Goal: Task Accomplishment & Management: Use online tool/utility

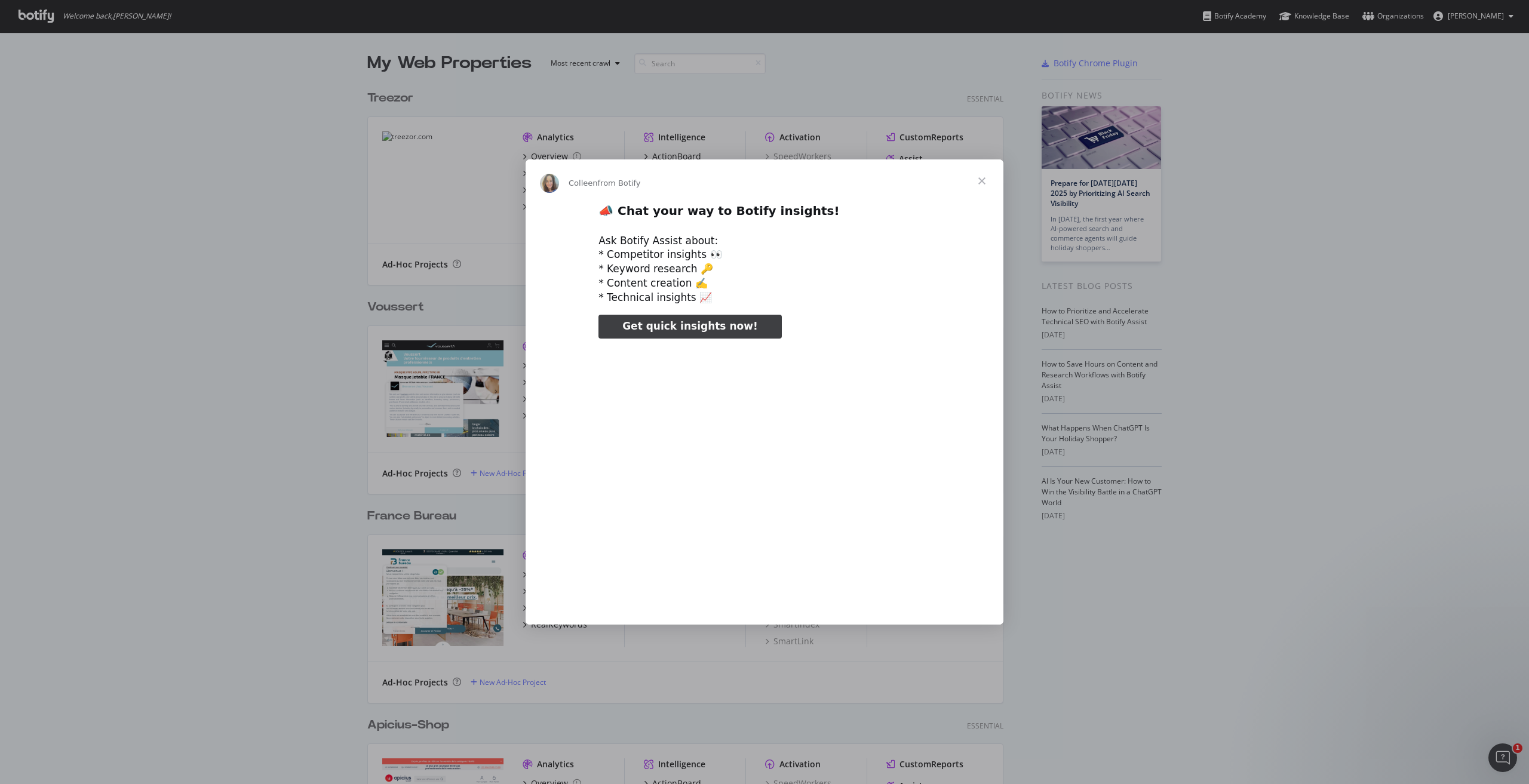
type input "3296666"
click at [983, 179] on span "Close" at bounding box center [982, 180] width 43 height 43
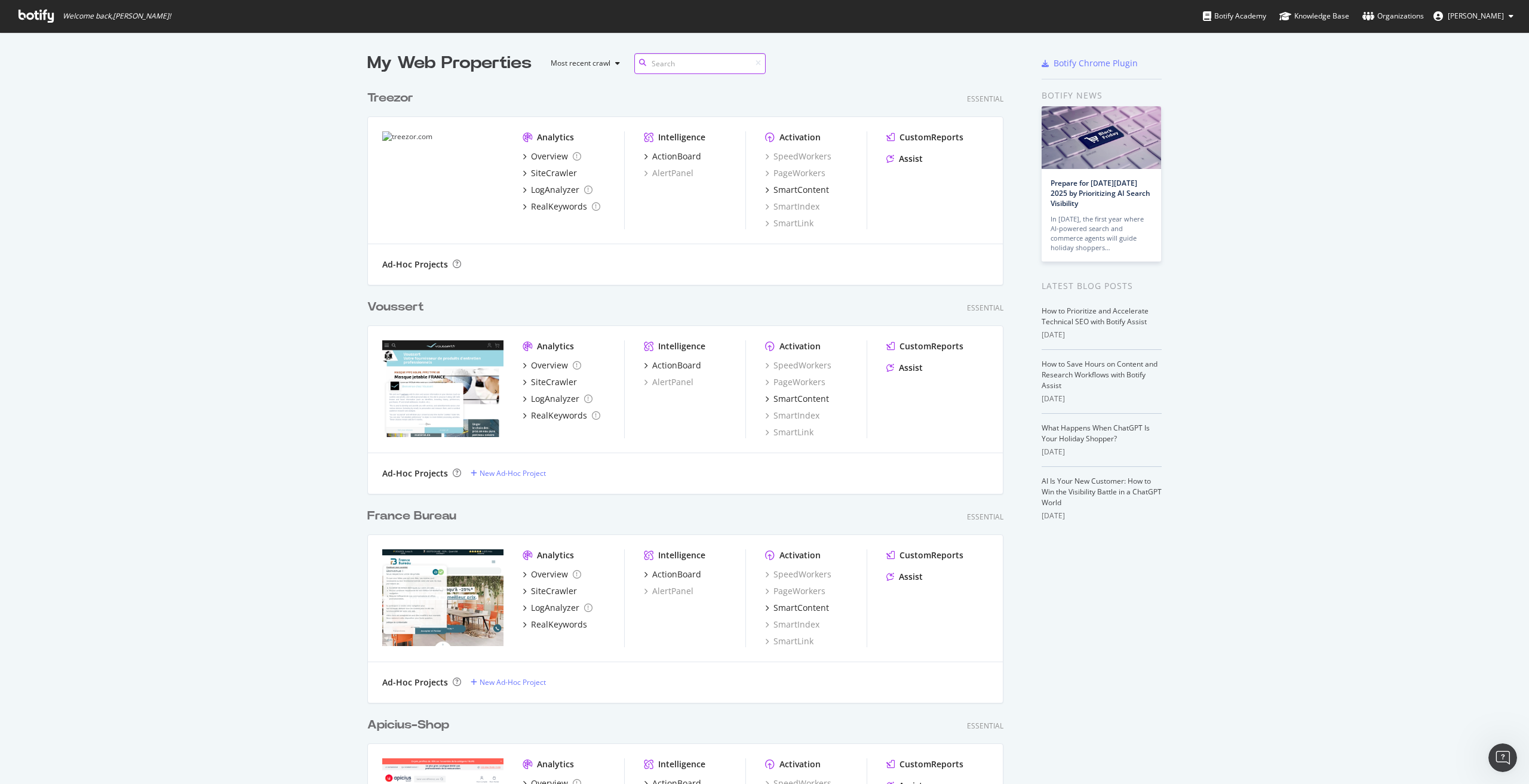
click at [693, 67] on input at bounding box center [700, 63] width 131 height 21
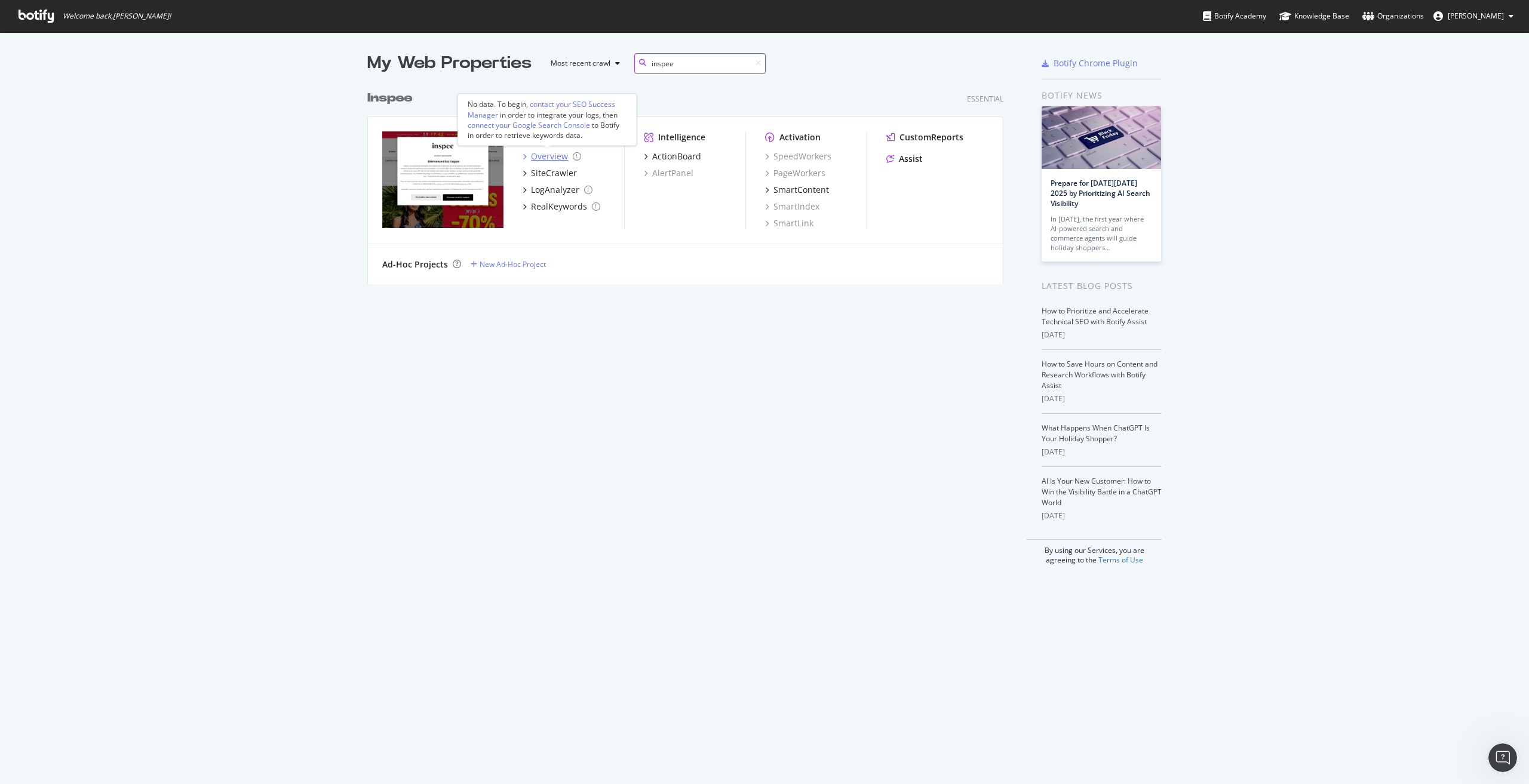
type input "inspee"
click at [552, 159] on div "Overview" at bounding box center [549, 157] width 37 height 12
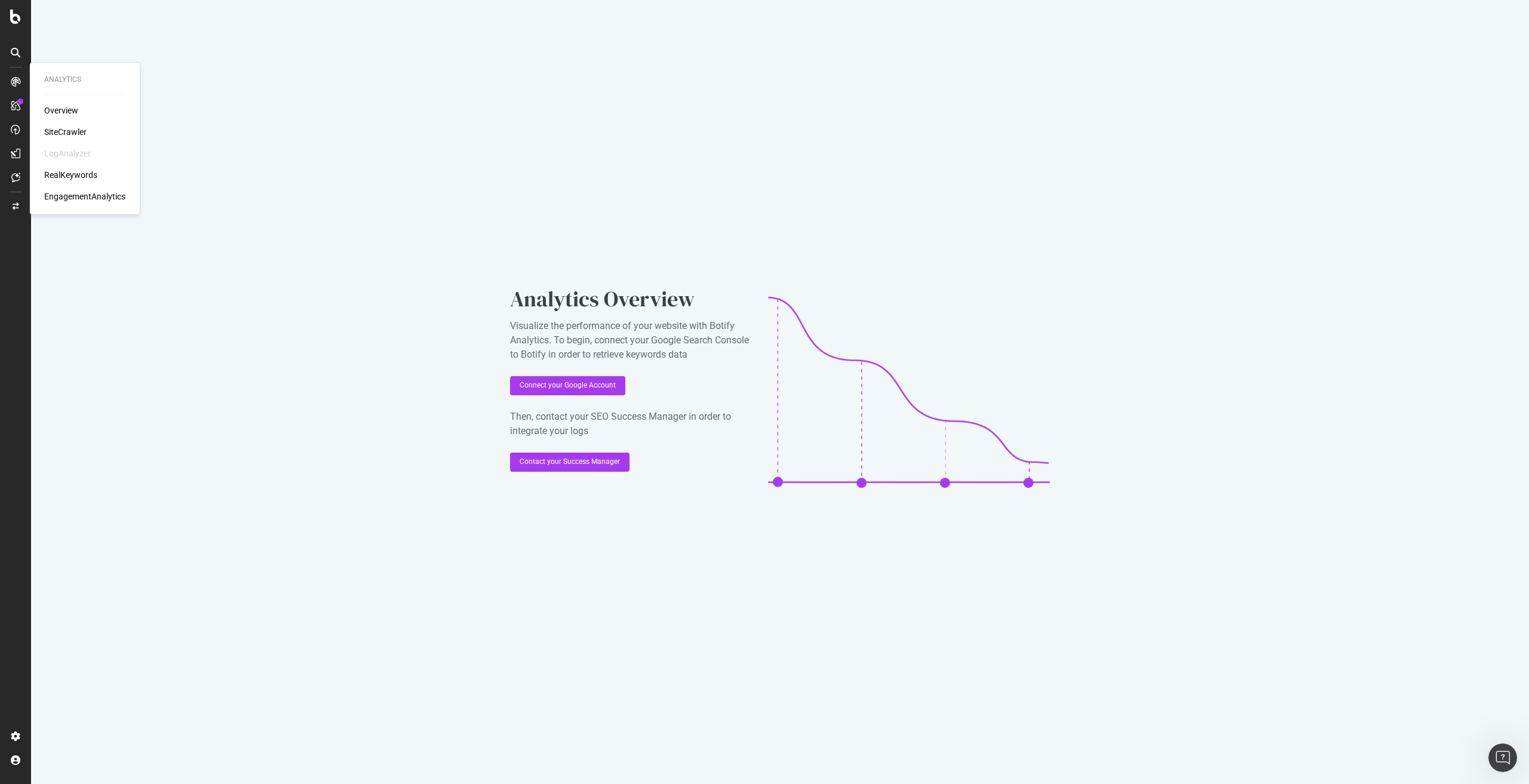
click at [79, 128] on div "SiteCrawler" at bounding box center [65, 132] width 42 height 12
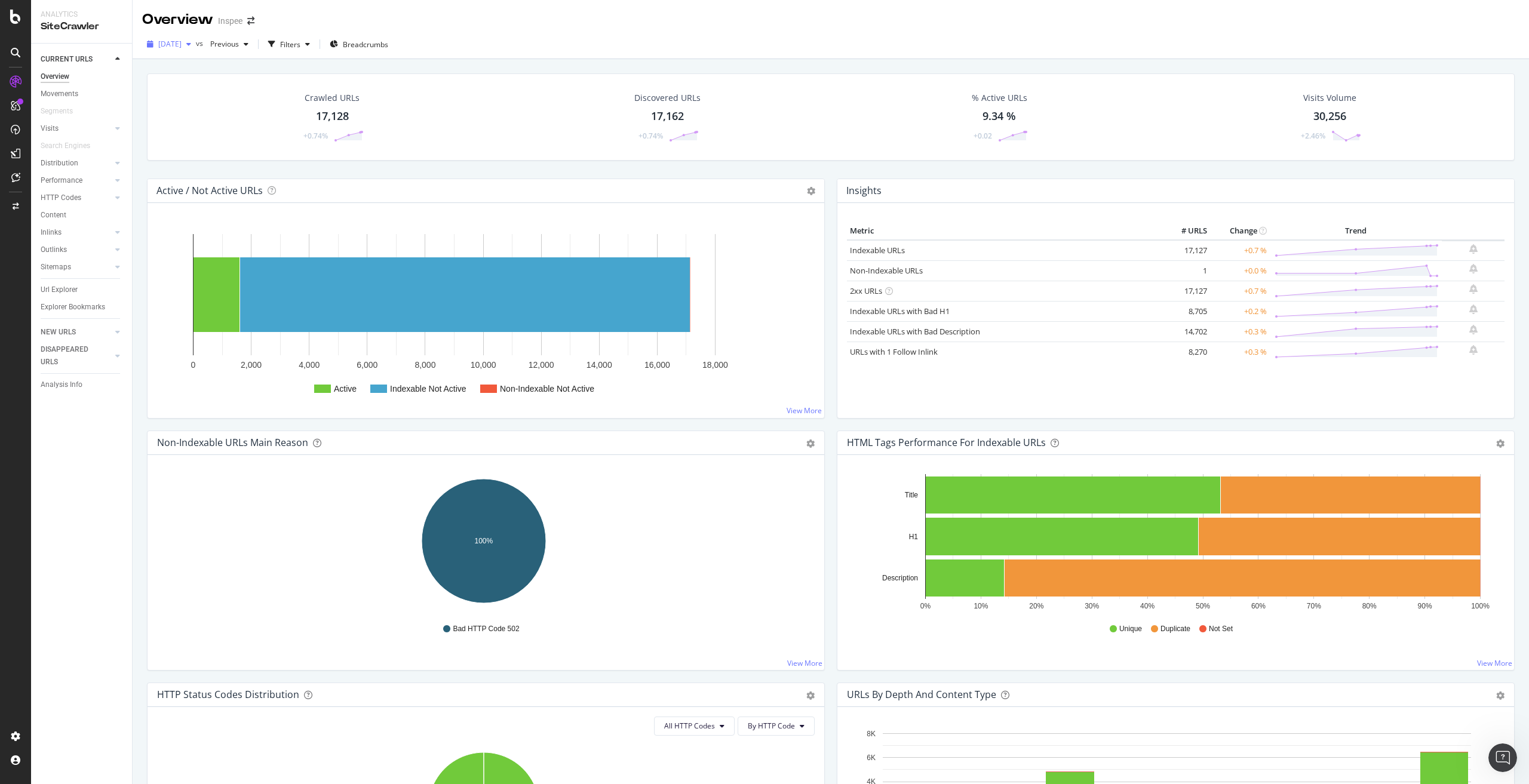
click at [181, 48] on span "[DATE]" at bounding box center [169, 43] width 24 height 10
click at [244, 95] on div "15.0K URLs" at bounding box center [247, 98] width 37 height 11
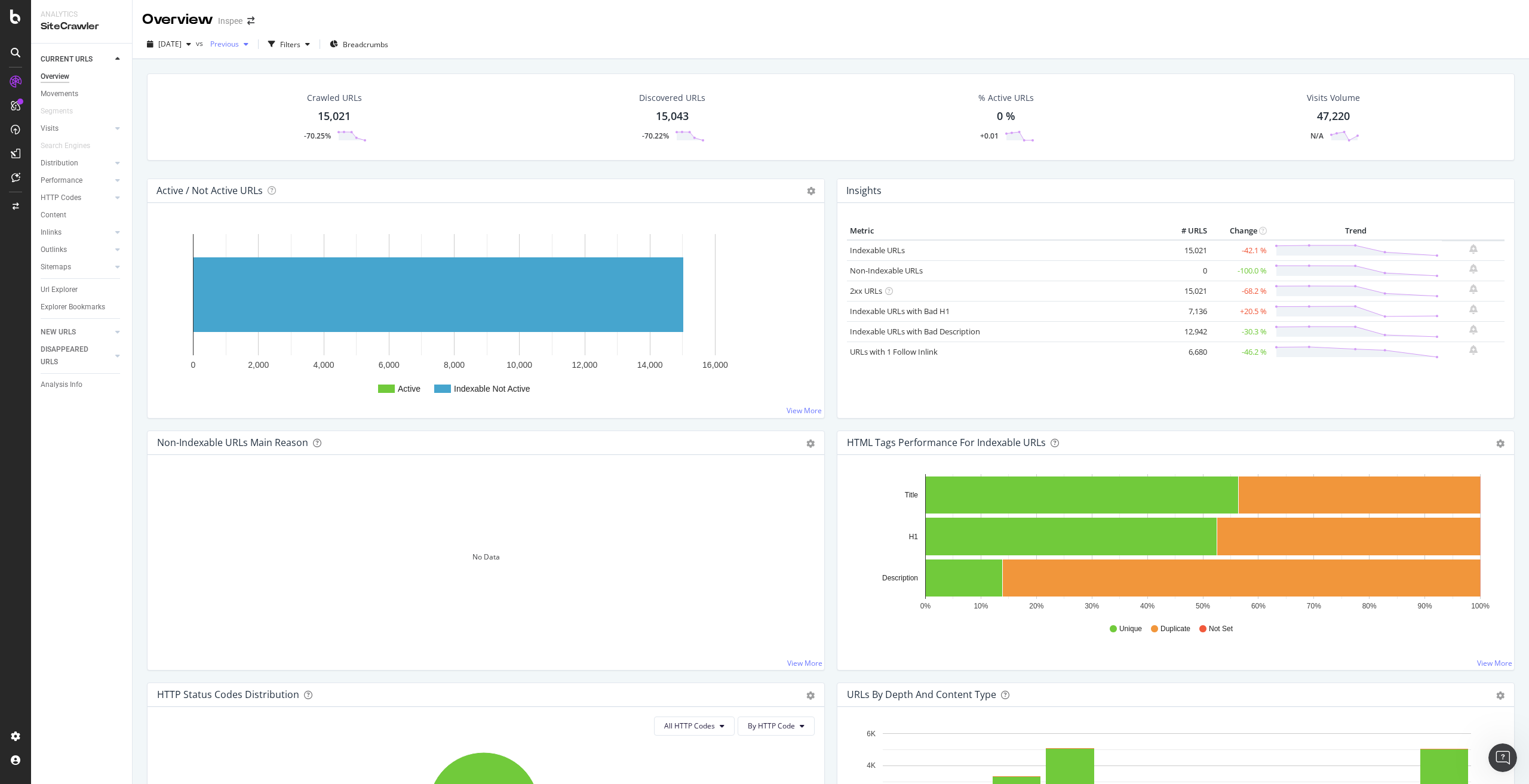
click at [239, 46] on span "Previous" at bounding box center [222, 43] width 33 height 10
click at [170, 47] on span "[DATE]" at bounding box center [169, 43] width 24 height 10
click at [229, 129] on div "16.9K URLs" at bounding box center [247, 131] width 37 height 11
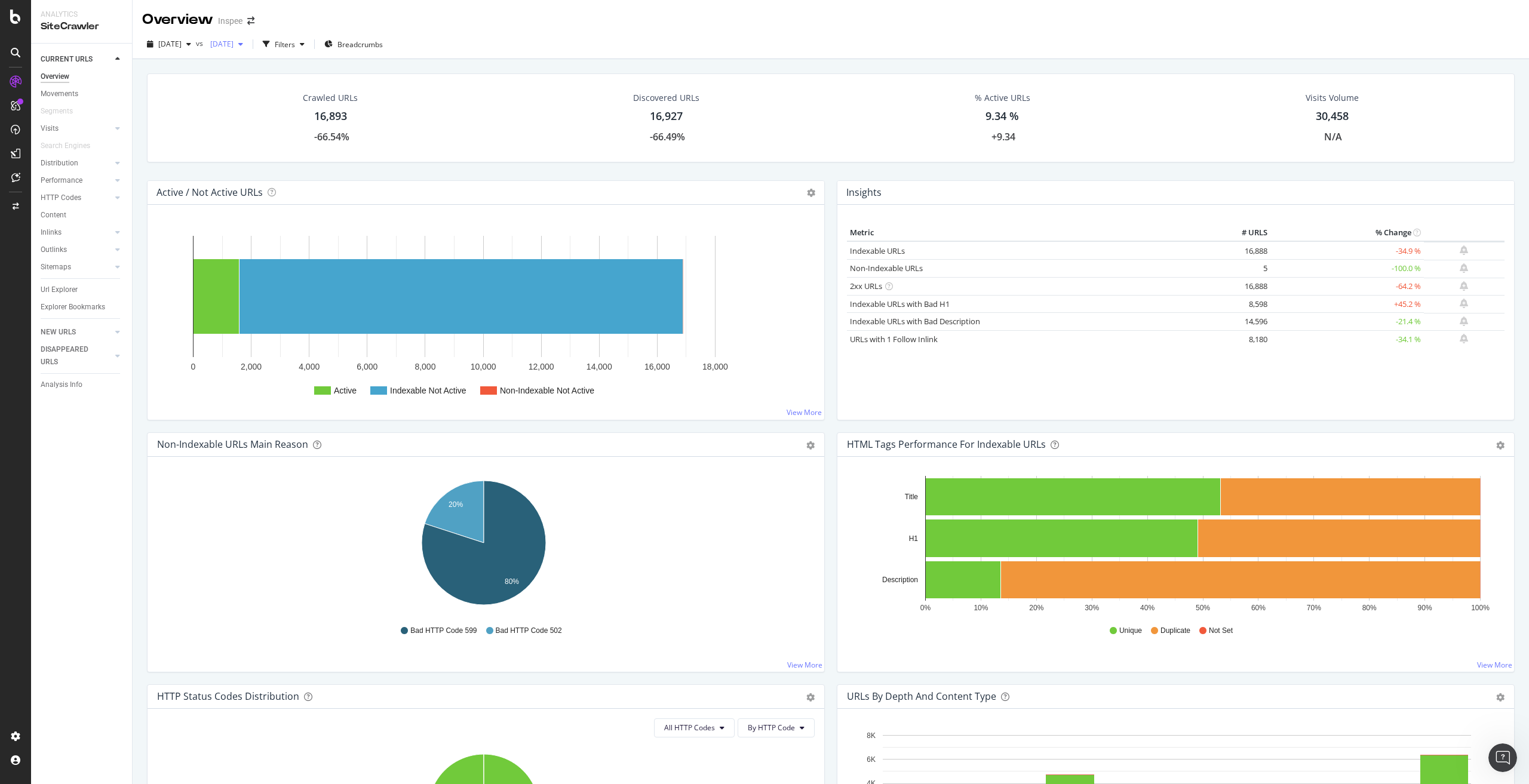
click at [248, 49] on div "[DATE]" at bounding box center [227, 44] width 42 height 18
click at [292, 96] on div "[DATE] 15.0K URLs" at bounding box center [286, 98] width 106 height 11
click at [383, 45] on span "Breadcrumbs" at bounding box center [360, 44] width 45 height 10
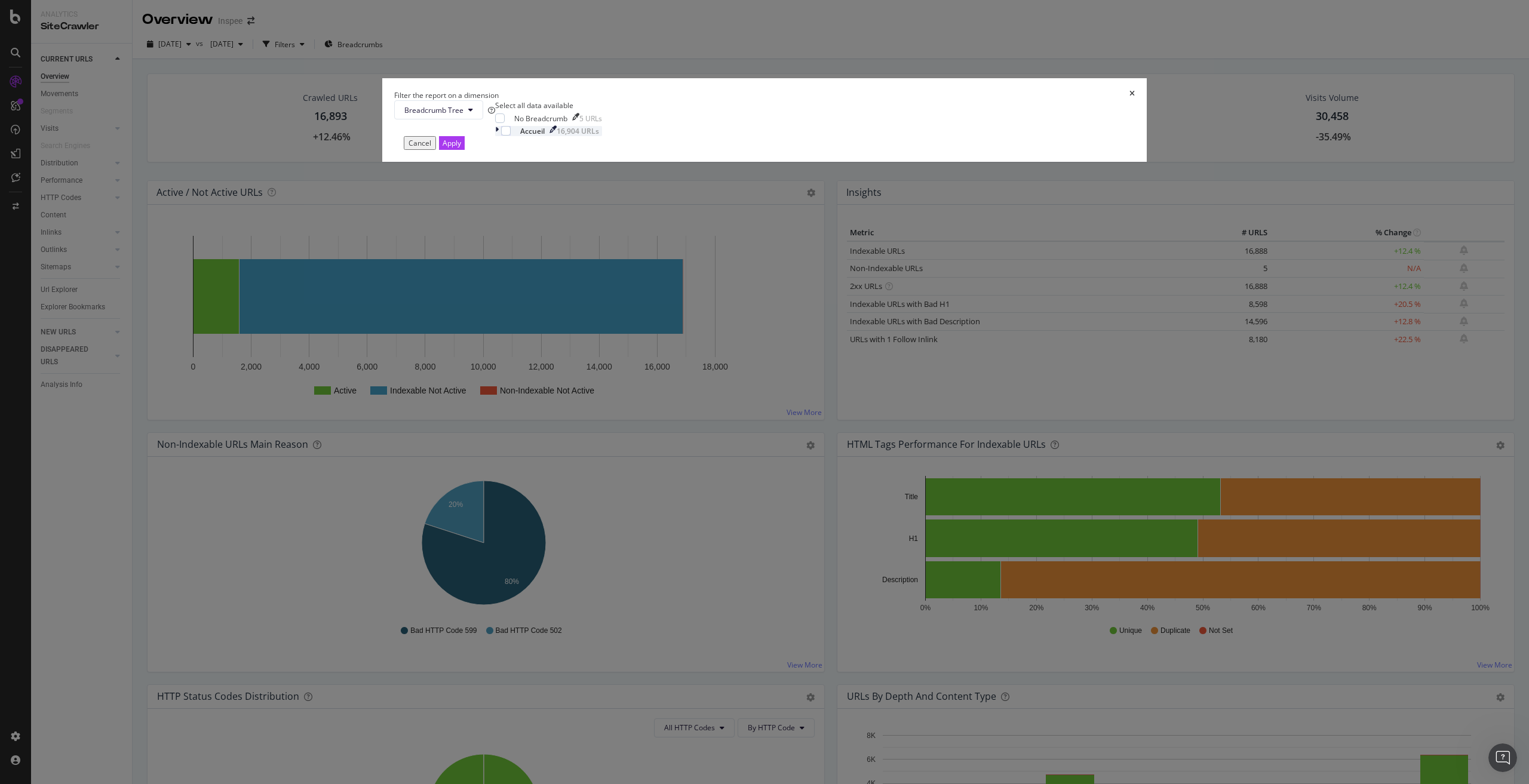
click at [499, 136] on icon "modal" at bounding box center [497, 131] width 4 height 10
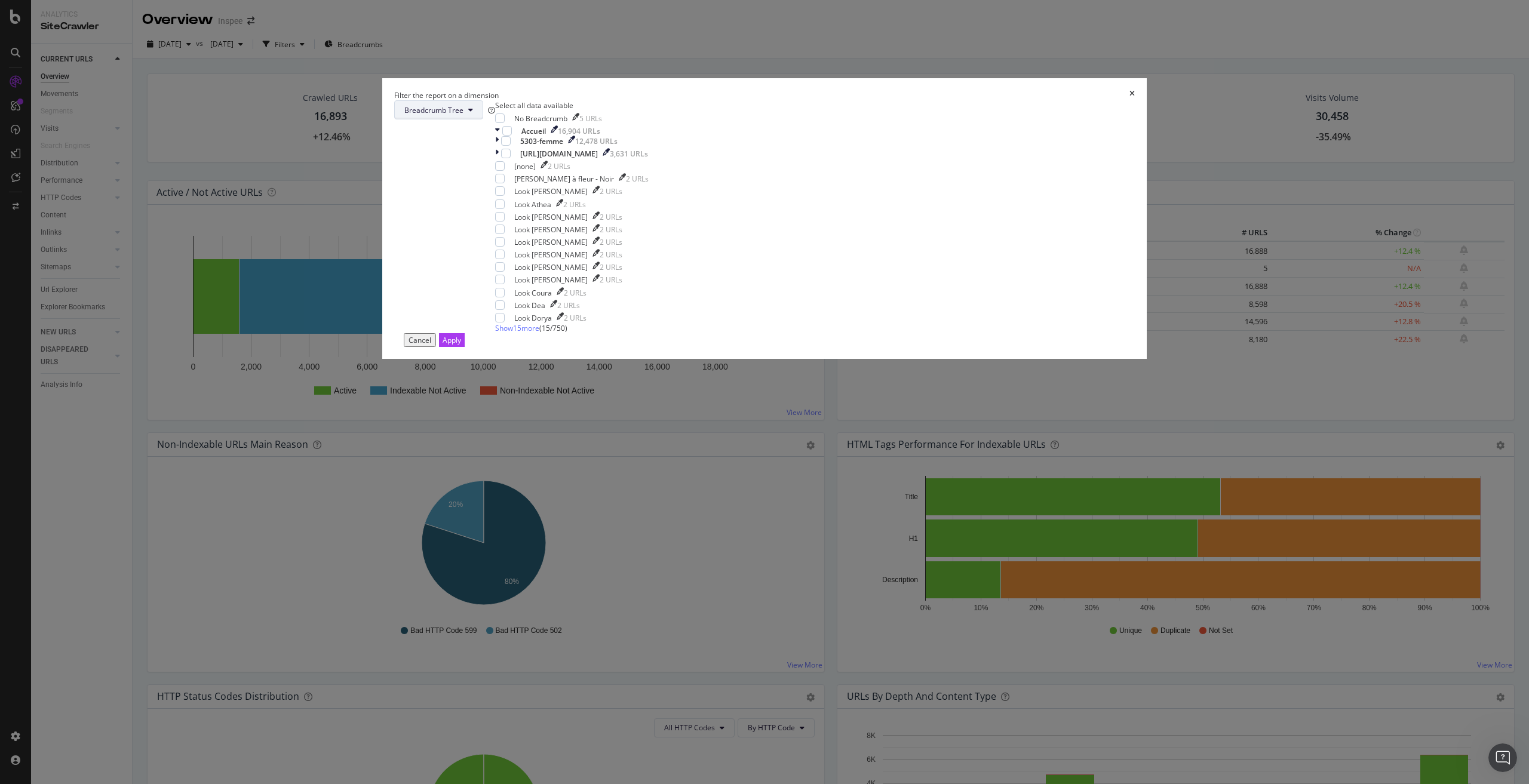
click at [464, 115] on span "Breadcrumb Tree" at bounding box center [434, 110] width 59 height 10
click at [1129, 100] on icon "times" at bounding box center [1132, 95] width 5 height 10
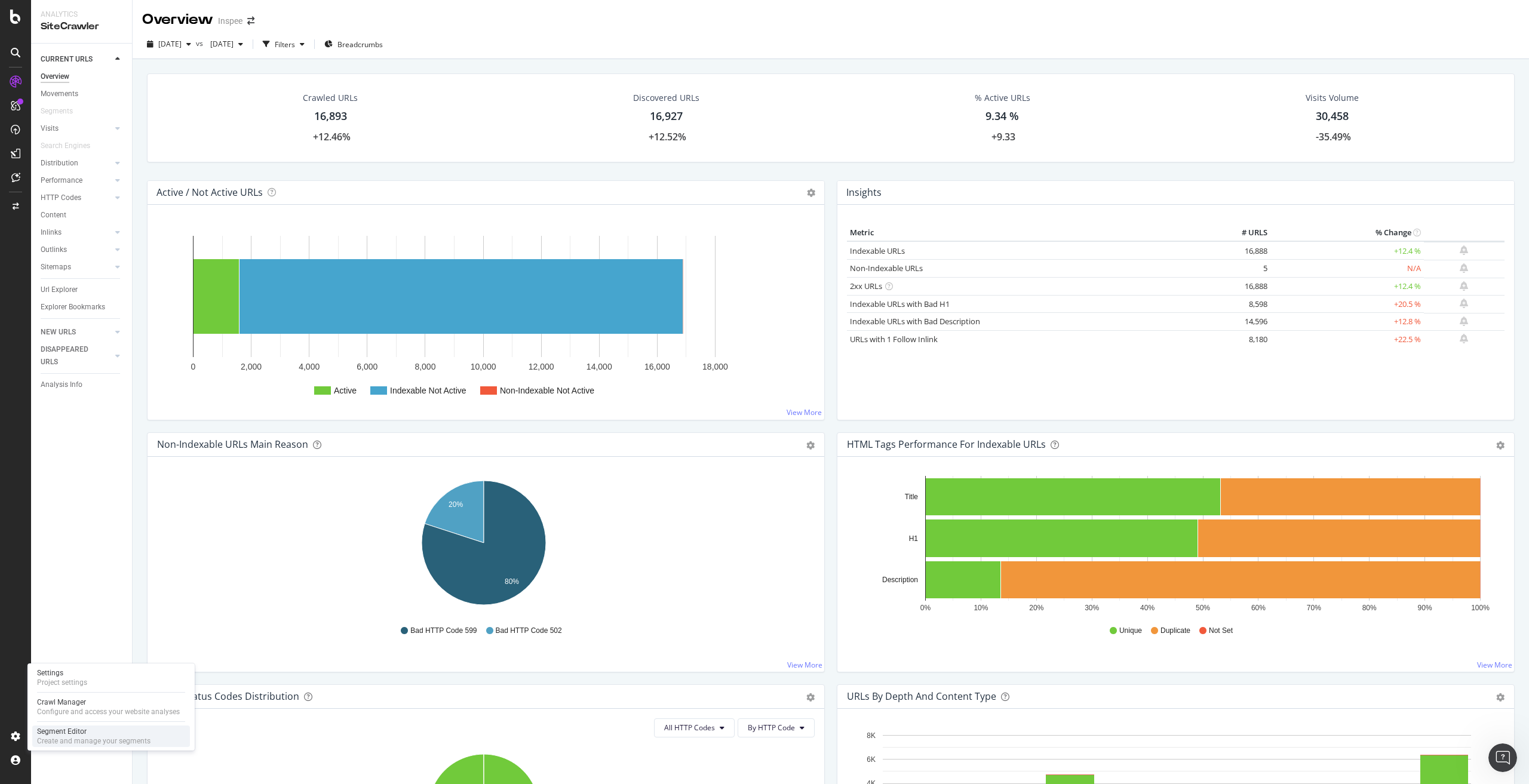
click at [74, 729] on div "Segment Editor" at bounding box center [93, 732] width 113 height 10
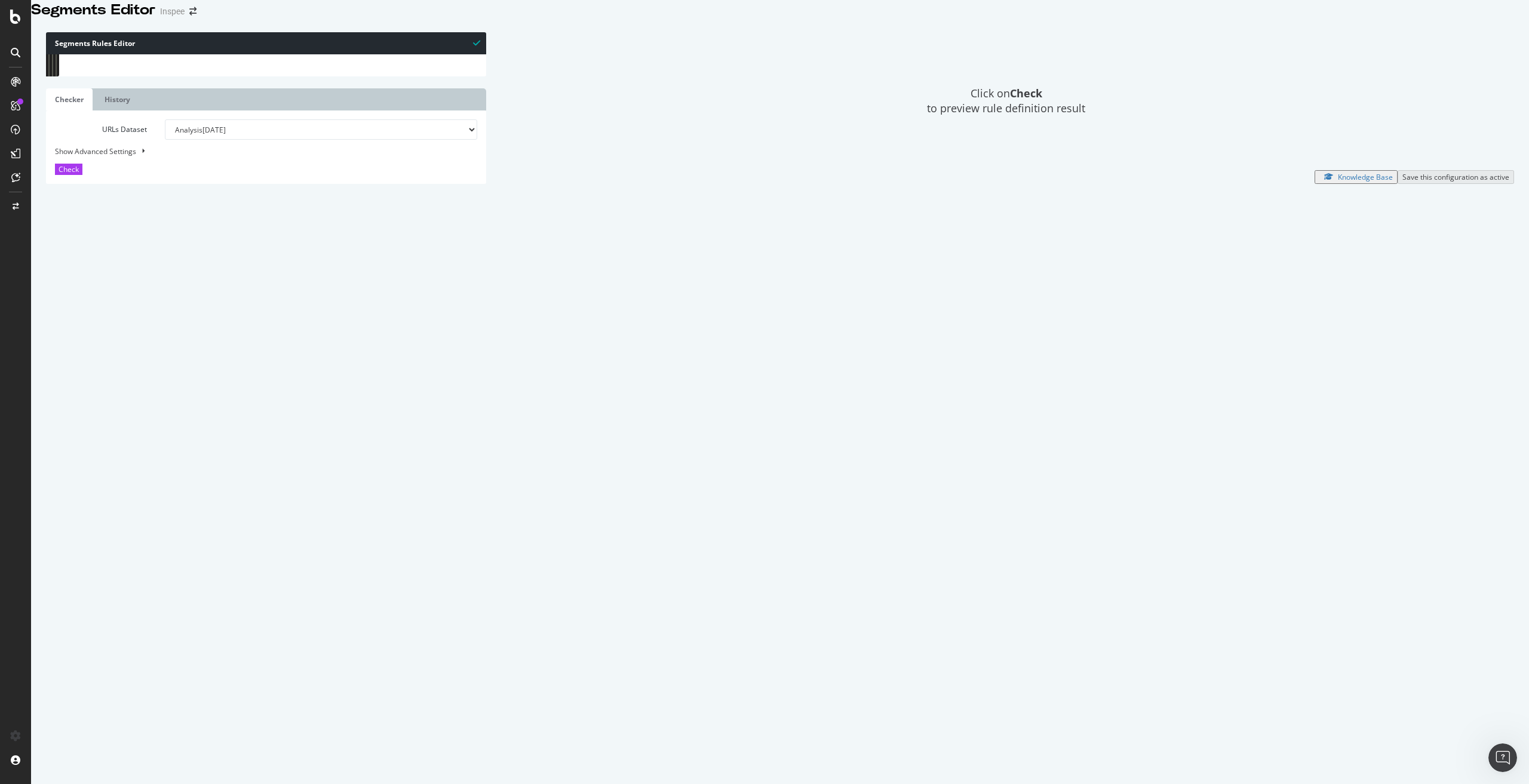
click at [251, 140] on select "Analysis [DATE] Analysis [DATE] Analysis [DATE] Analysis [DATE] Analysis [DATE]…" at bounding box center [321, 130] width 312 height 20
click at [165, 140] on select "Analysis [DATE] Analysis [DATE] Analysis [DATE] Analysis [DATE] Analysis [DATE]…" at bounding box center [321, 130] width 312 height 20
click at [74, 174] on span "Check" at bounding box center [69, 169] width 20 height 10
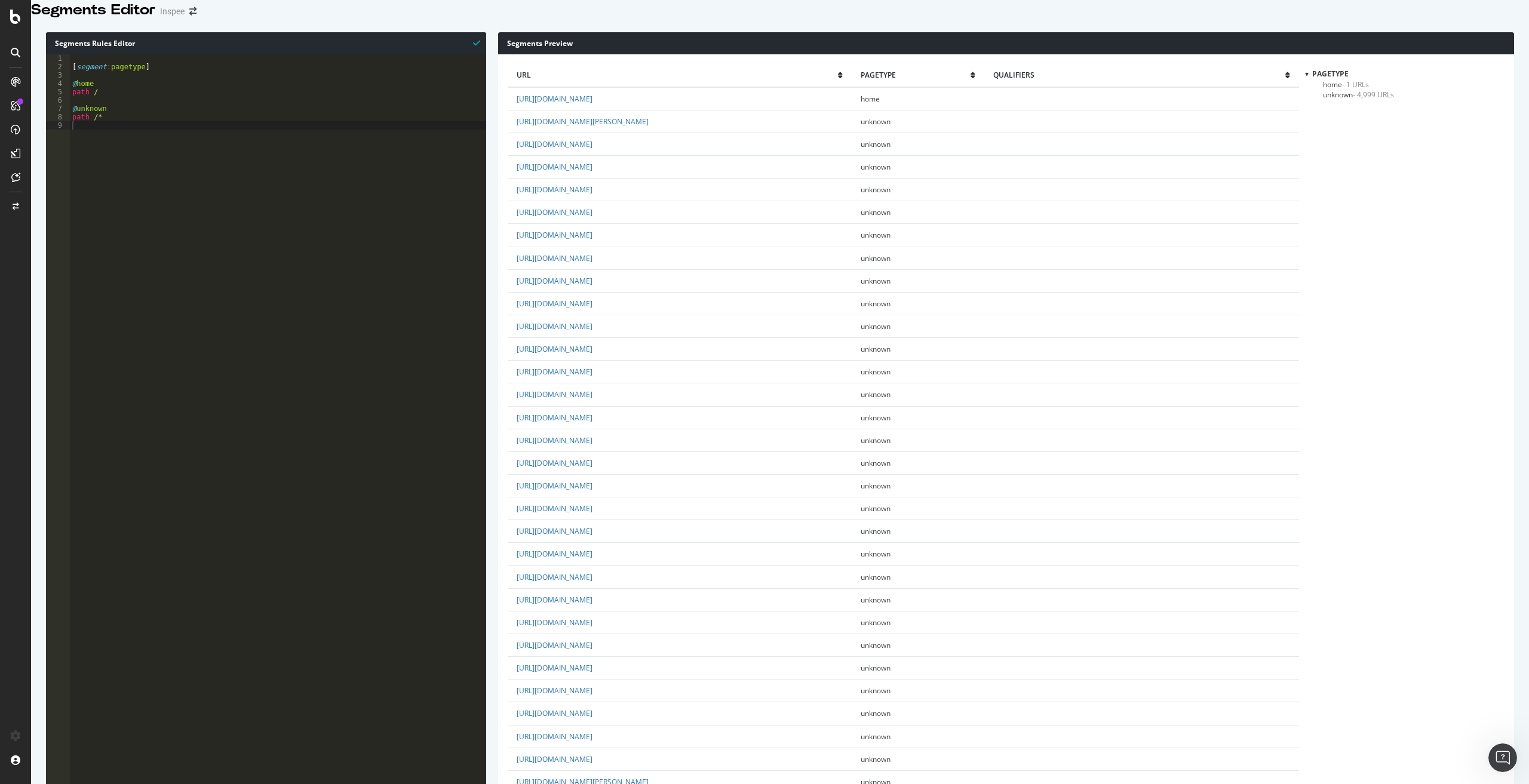
scroll to position [657, 0]
select select "analysis:20250514"
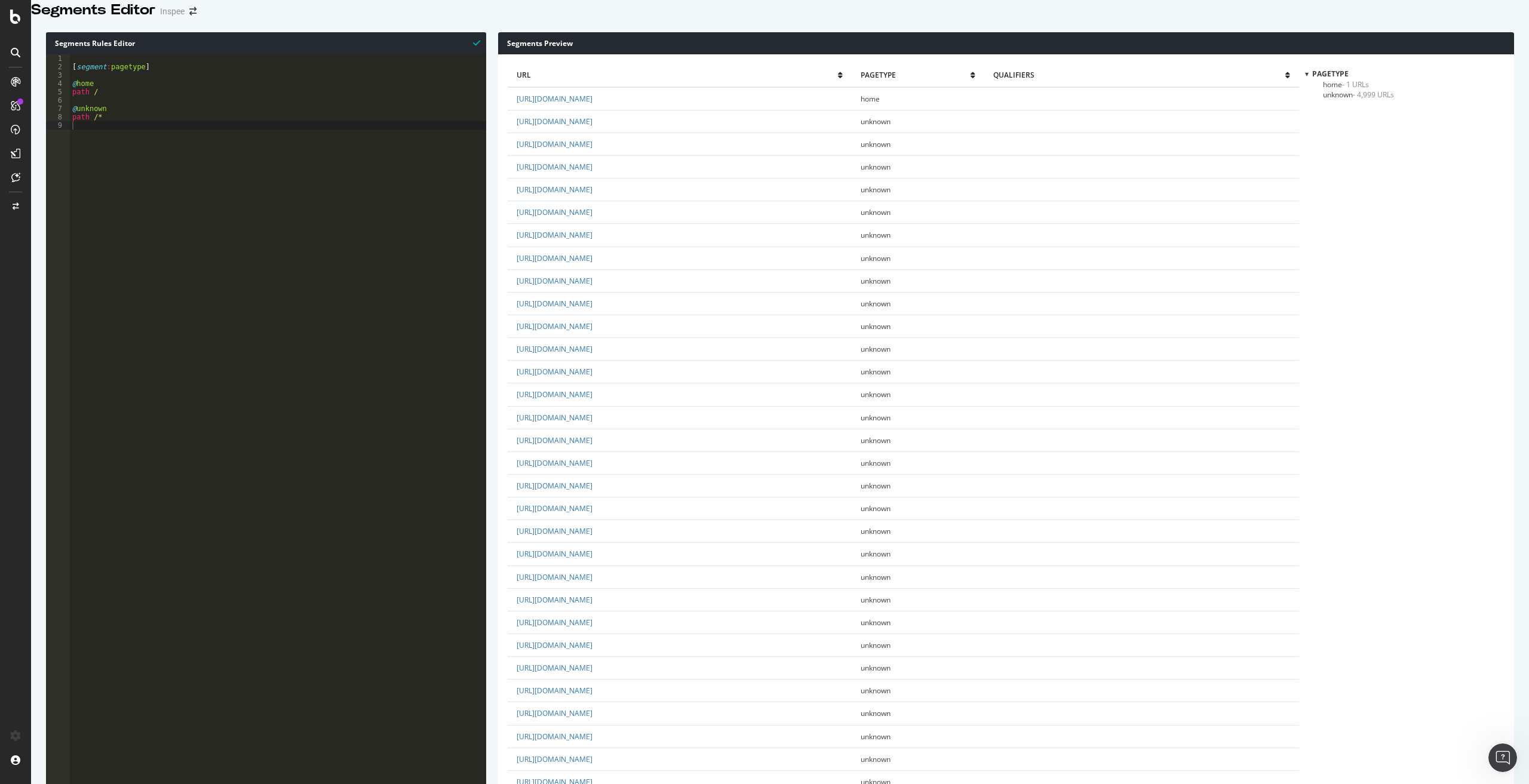
scroll to position [1687, 0]
click at [119, 149] on div "[ segment : pagetype ] @ home path / @ unknown path /*" at bounding box center [278, 345] width 416 height 583
click at [142, 104] on div "[ segment : pagetype ] @ home path / @ unknown path /*" at bounding box center [278, 345] width 416 height 583
type textarea "path /"
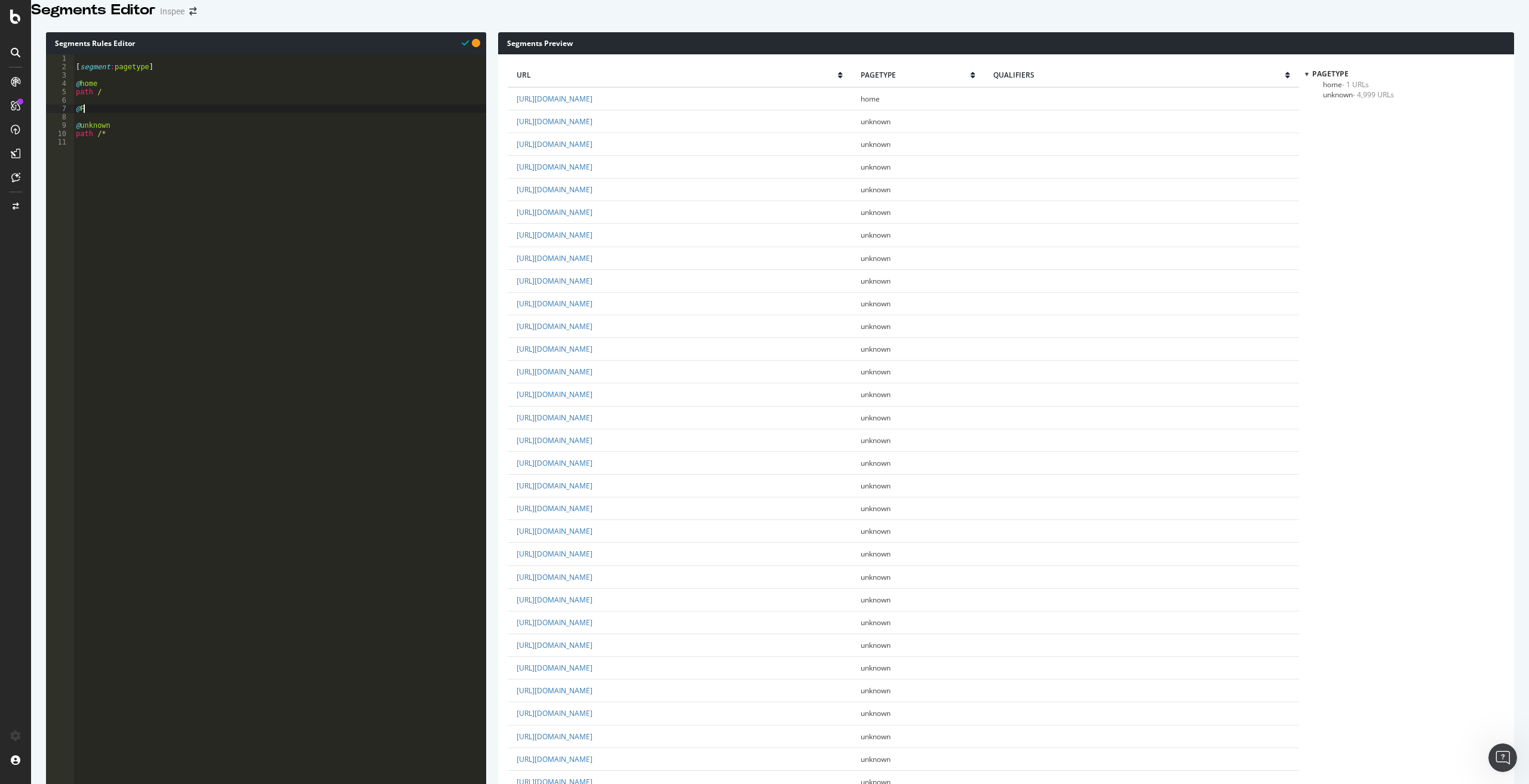
type textarea "@FR"
type textarea "path /fr_FR/*"
click at [1341, 110] on span "unknown - 1,039 URLs" at bounding box center [1358, 104] width 71 height 10
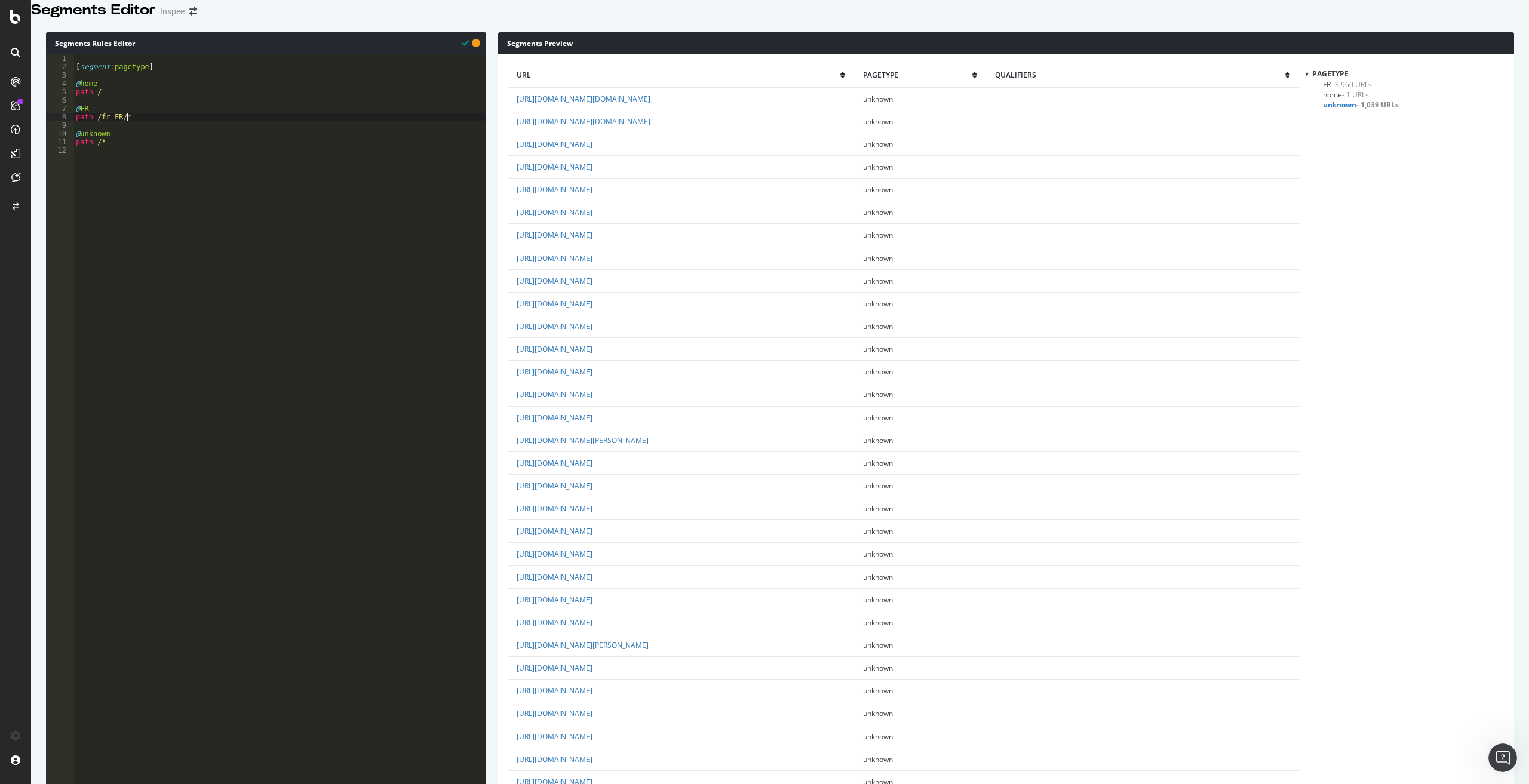
click at [163, 131] on div "[ segment : pagetype ] @ home path / @ FR path /fr_FR/* @ unknown path /*" at bounding box center [280, 345] width 412 height 583
type textarea "@Autres-langues"
type textarea "or {"
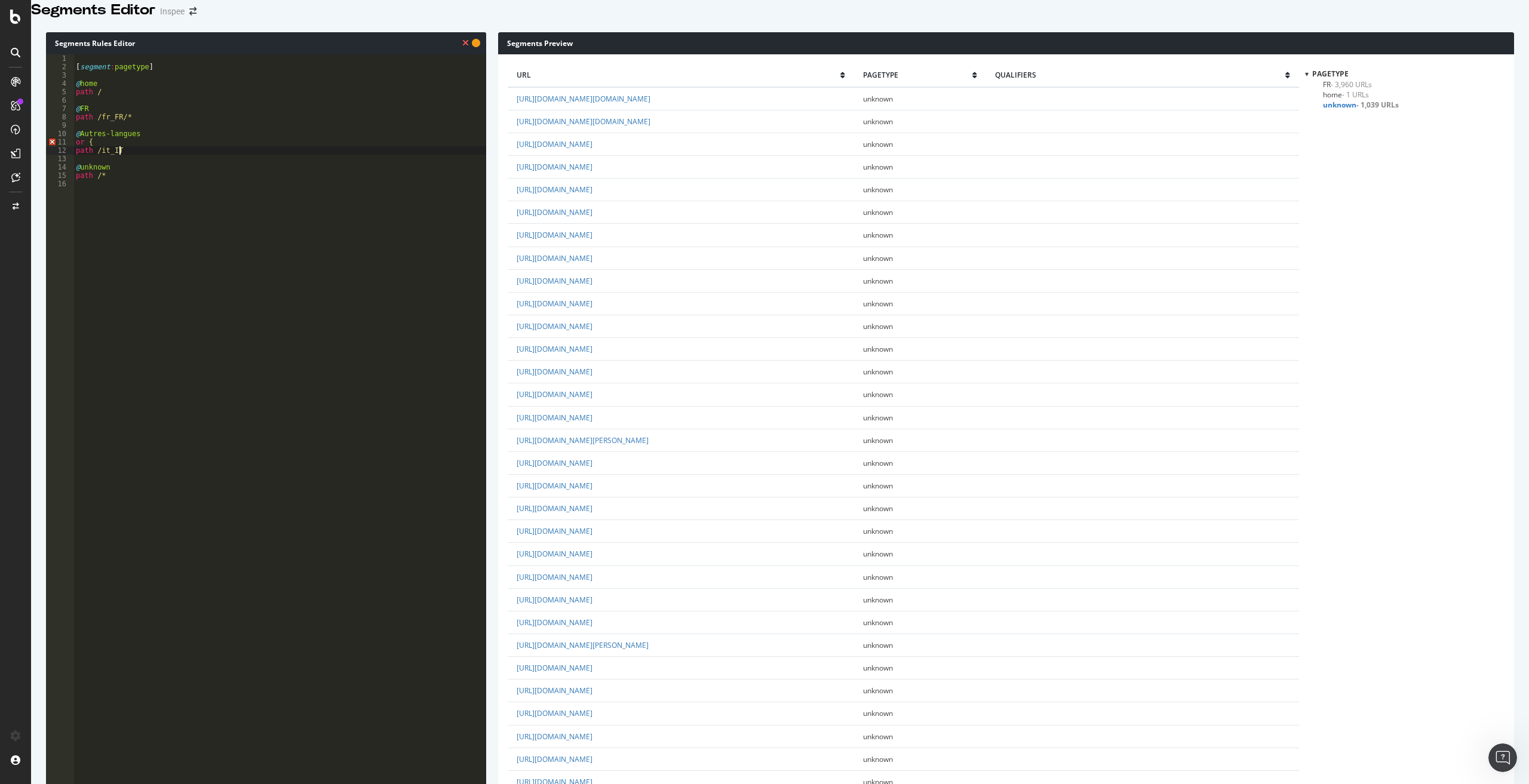
scroll to position [0, 3]
type textarea "path /it_IT/*"
paste textarea "Cursor at row 13"
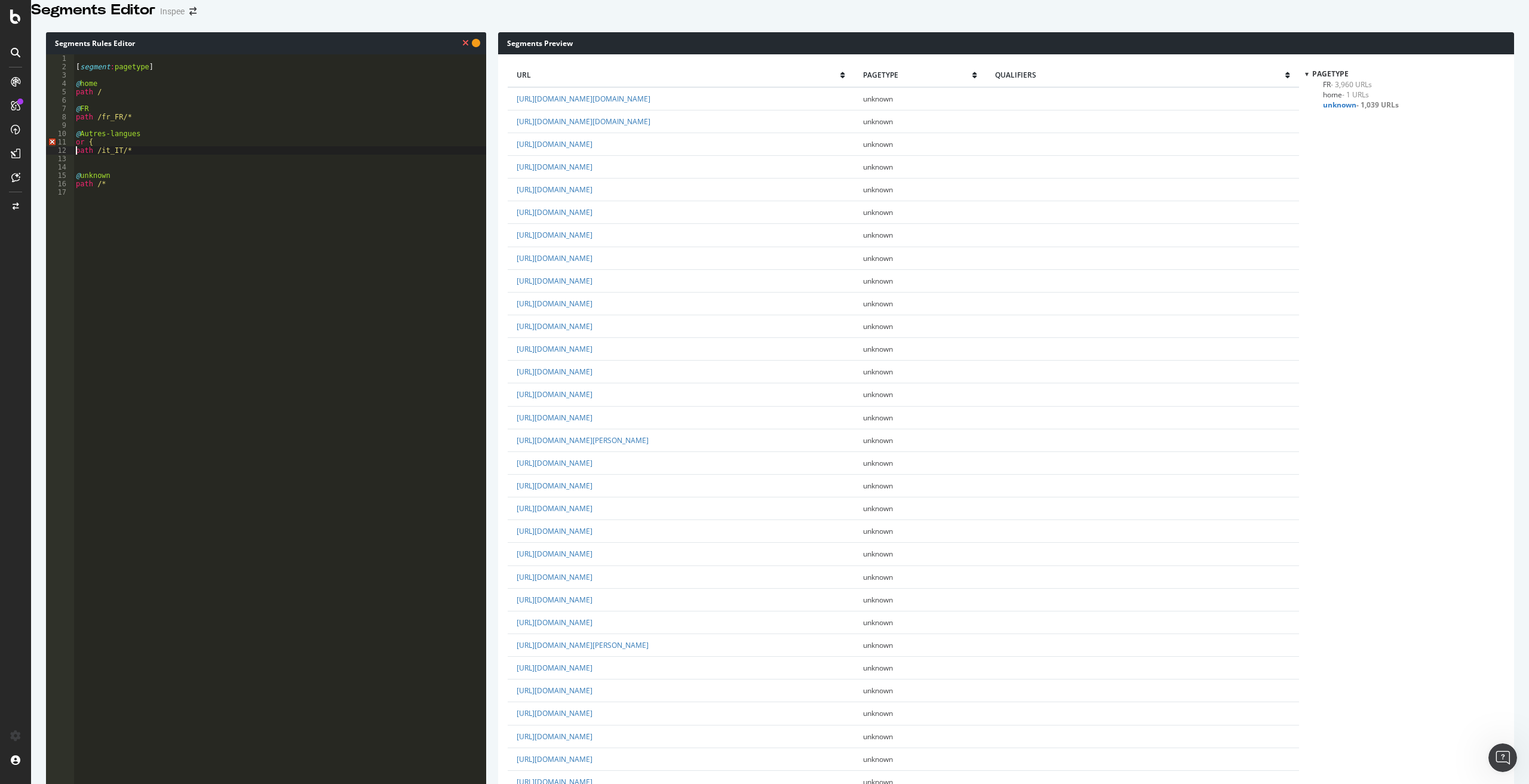
type textarea "path /it_IT/*"
click at [110, 174] on div "[ segment : pagetype ] @ home path / @ FR path /fr_FR/* @ Autres-langues or { p…" at bounding box center [280, 345] width 412 height 583
type textarea "path /es_ES/*"
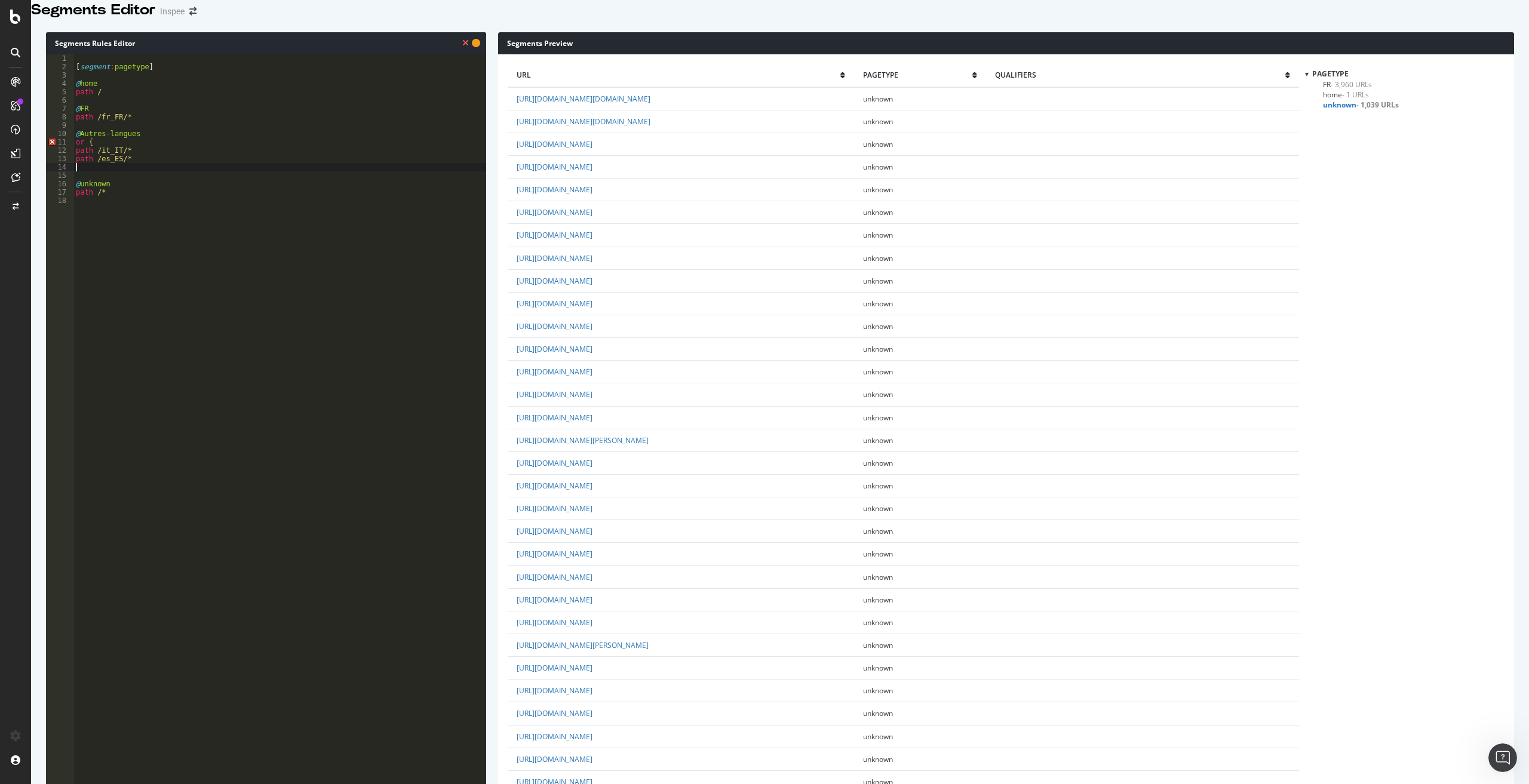
paste textarea "path /it_IT/*"
type textarea "path /en_GB/*"
paste textarea "path /it_IT/*"
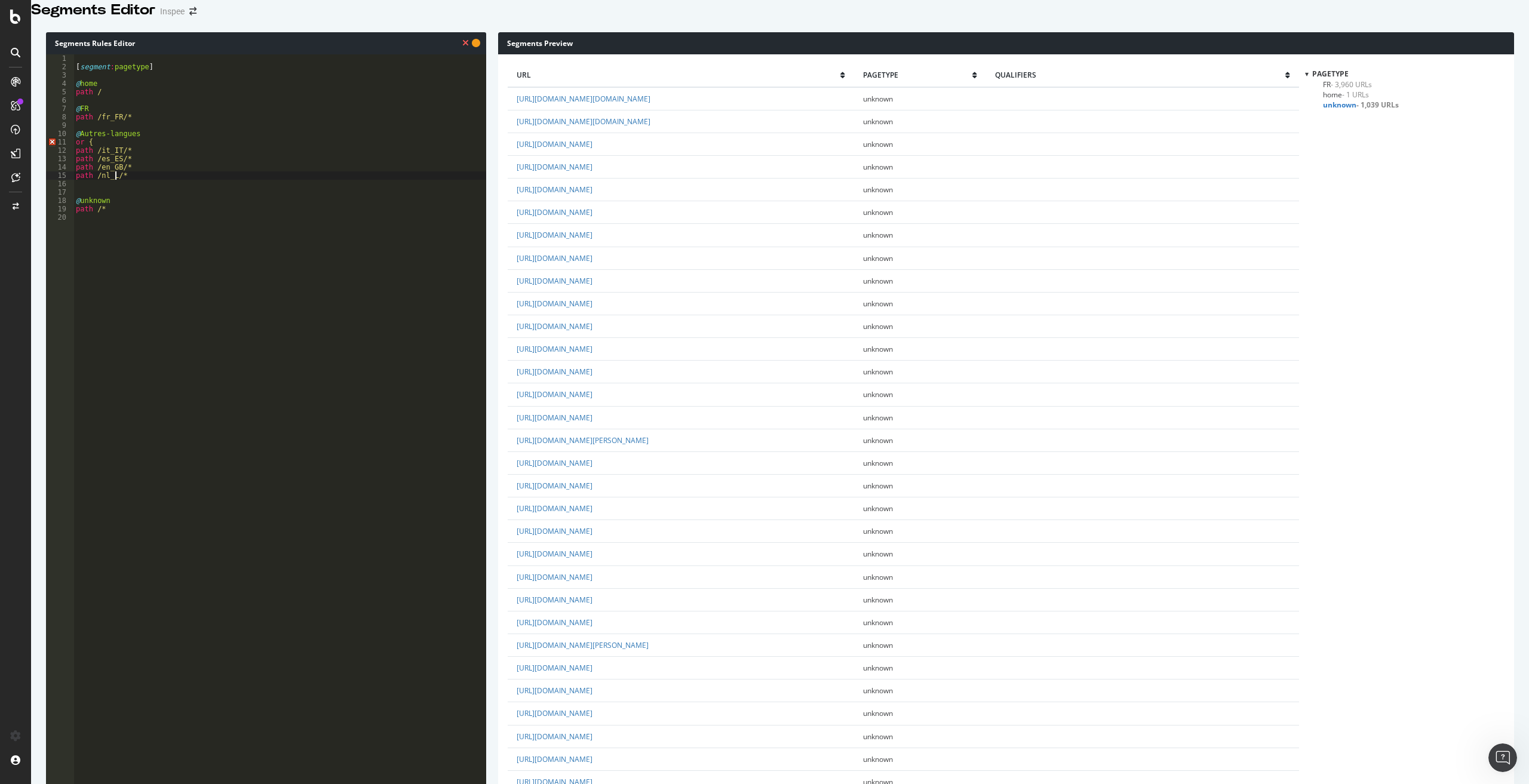
scroll to position [0, 3]
type textarea "path /nl_NL/*"
paste textarea "path /it_IT/*"
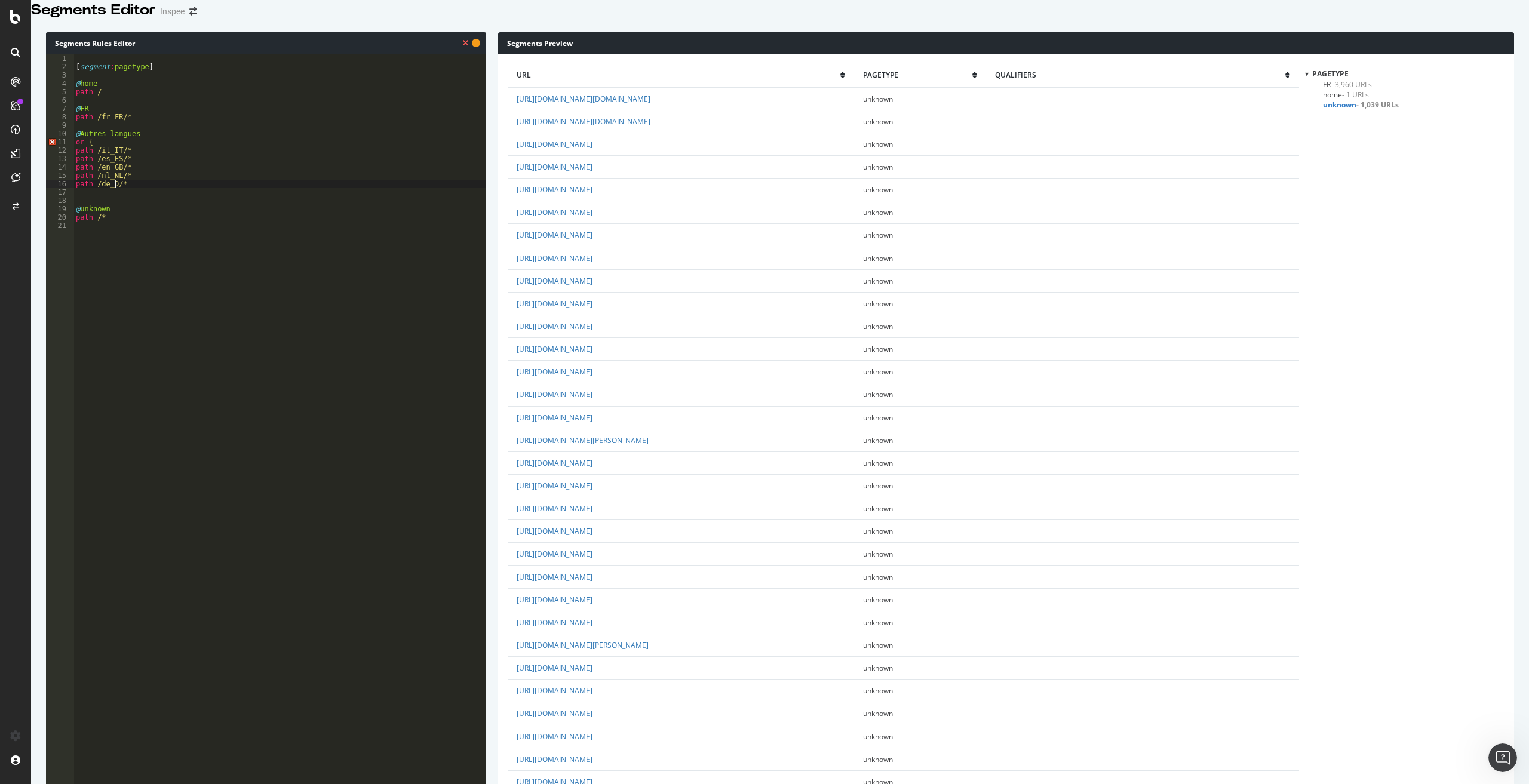
type textarea "path /de_DE/*"
paste textarea "path /it_IT/*"
drag, startPoint x: 140, startPoint y: 187, endPoint x: 197, endPoint y: 218, distance: 64.9
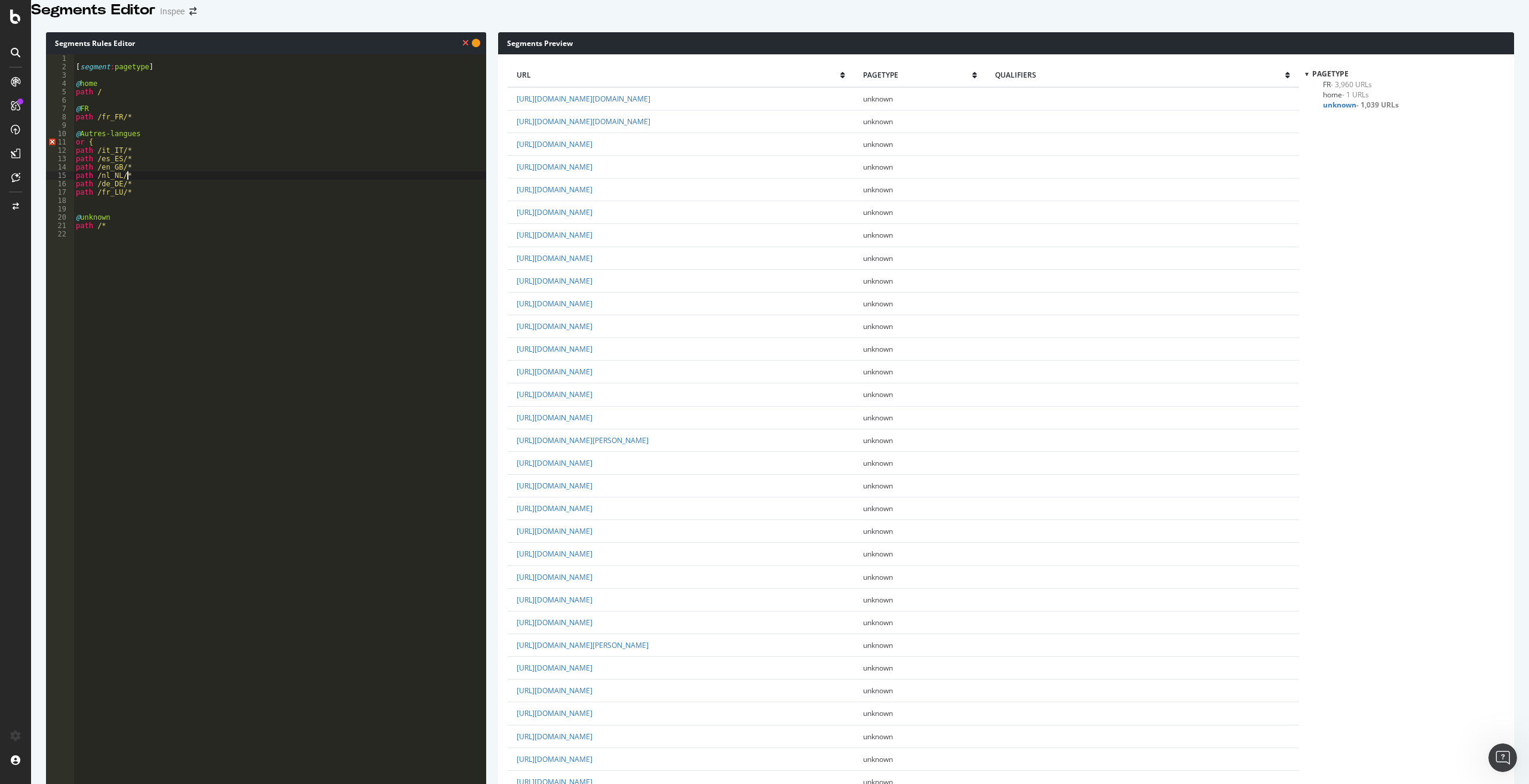
click at [140, 187] on div "[ segment : pagetype ] @ home path / @ FR path /fr_FR/* @ Autres-langues or { p…" at bounding box center [280, 345] width 412 height 583
type textarea "path /nl_NL/*"
paste textarea "path /de_DE/*"
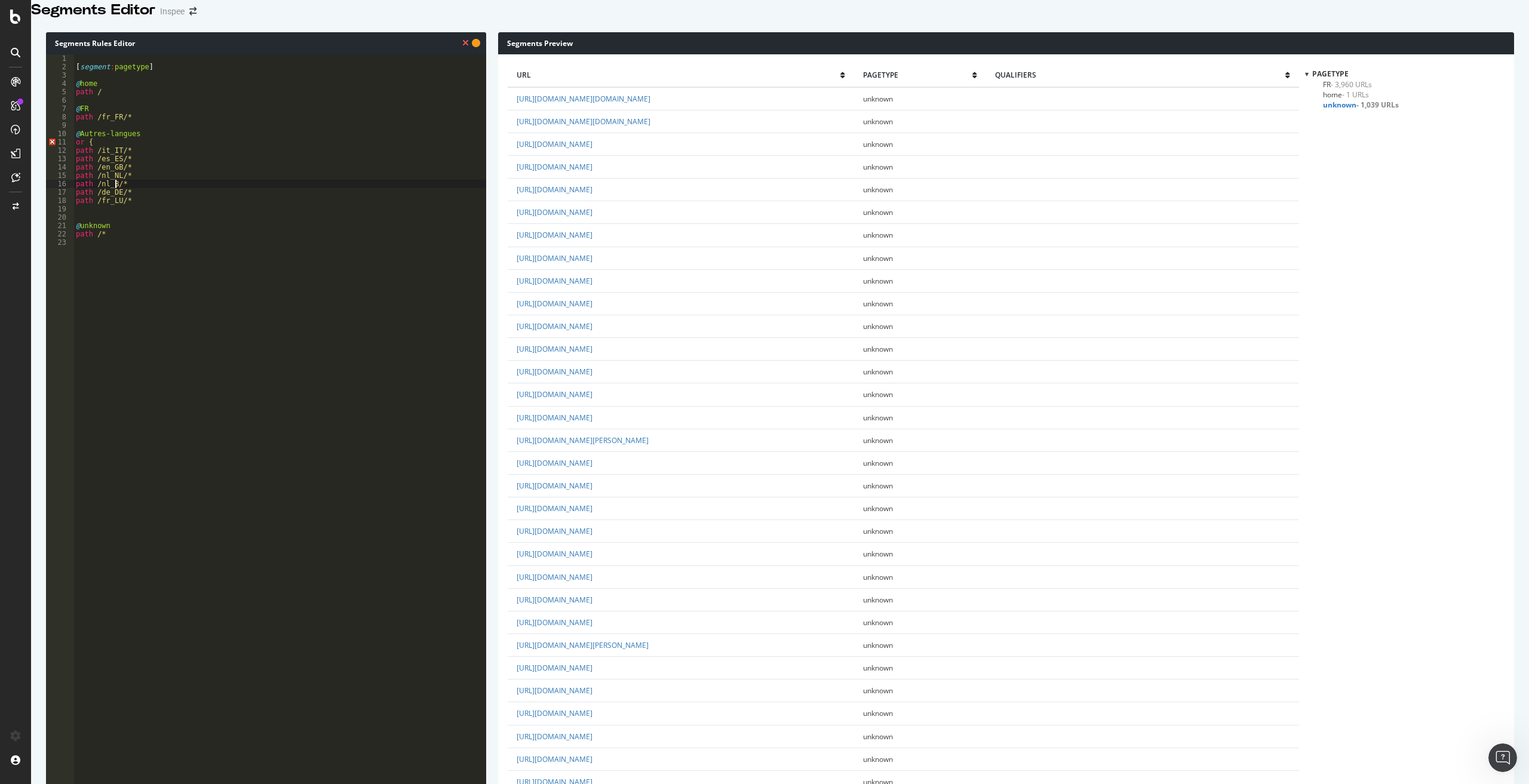
type textarea "path /nl_BE/*"
click at [101, 231] on div "[ segment : pagetype ] @ home path / @ FR path /fr_FR/* @ Autres-langues or { p…" at bounding box center [280, 345] width 412 height 583
click at [132, 226] on div "[ segment : pagetype ] @ home path / @ FR path /fr_FR/* @ Autres-langues or { p…" at bounding box center [280, 345] width 412 height 583
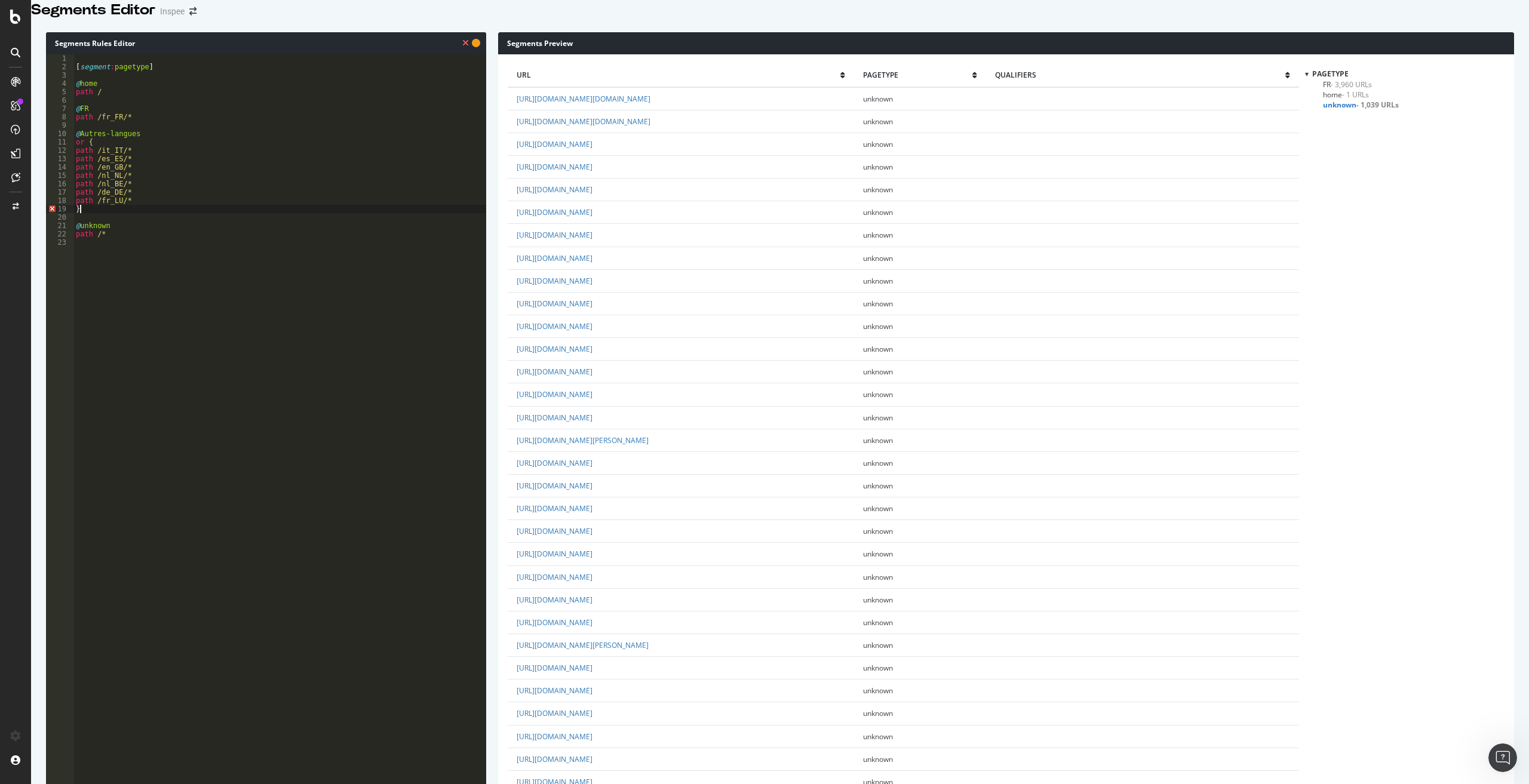
click at [78, 223] on div "[ segment : pagetype ] @ home path / @ FR path /fr_FR/* @ Autres-langues or { p…" at bounding box center [280, 345] width 412 height 583
click at [106, 157] on div "[ segment : pagetype ] @ home path / @ FR path /fr_FR/* @ Autres-langues or { p…" at bounding box center [280, 345] width 412 height 583
click at [93, 225] on div "[ segment : pagetype ] @ home path / @ FR path /fr_FR/* @ Autres-langues or ( p…" at bounding box center [280, 345] width 412 height 583
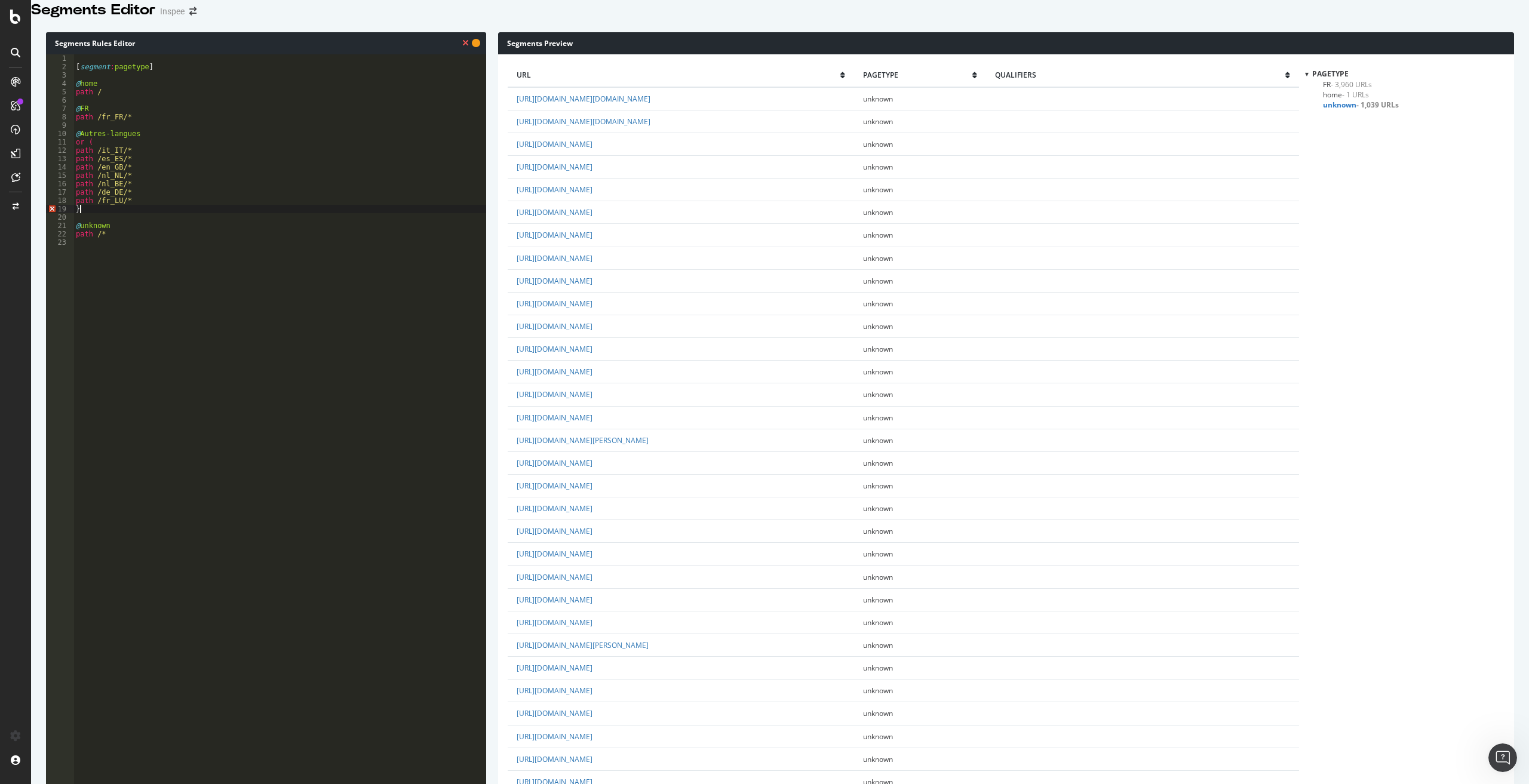
type textarea "}"
click at [148, 217] on div "[ segment : pagetype ] @ home path / @ FR path /fr_FR/* @ Autres-langues or ( p…" at bounding box center [280, 345] width 412 height 583
type textarea "path /fr_LU/*"
click at [134, 196] on div "[ segment : pagetype ] @ home path / @ FR path /fr_FR/* @ Autres-langues or ( p…" at bounding box center [280, 345] width 412 height 583
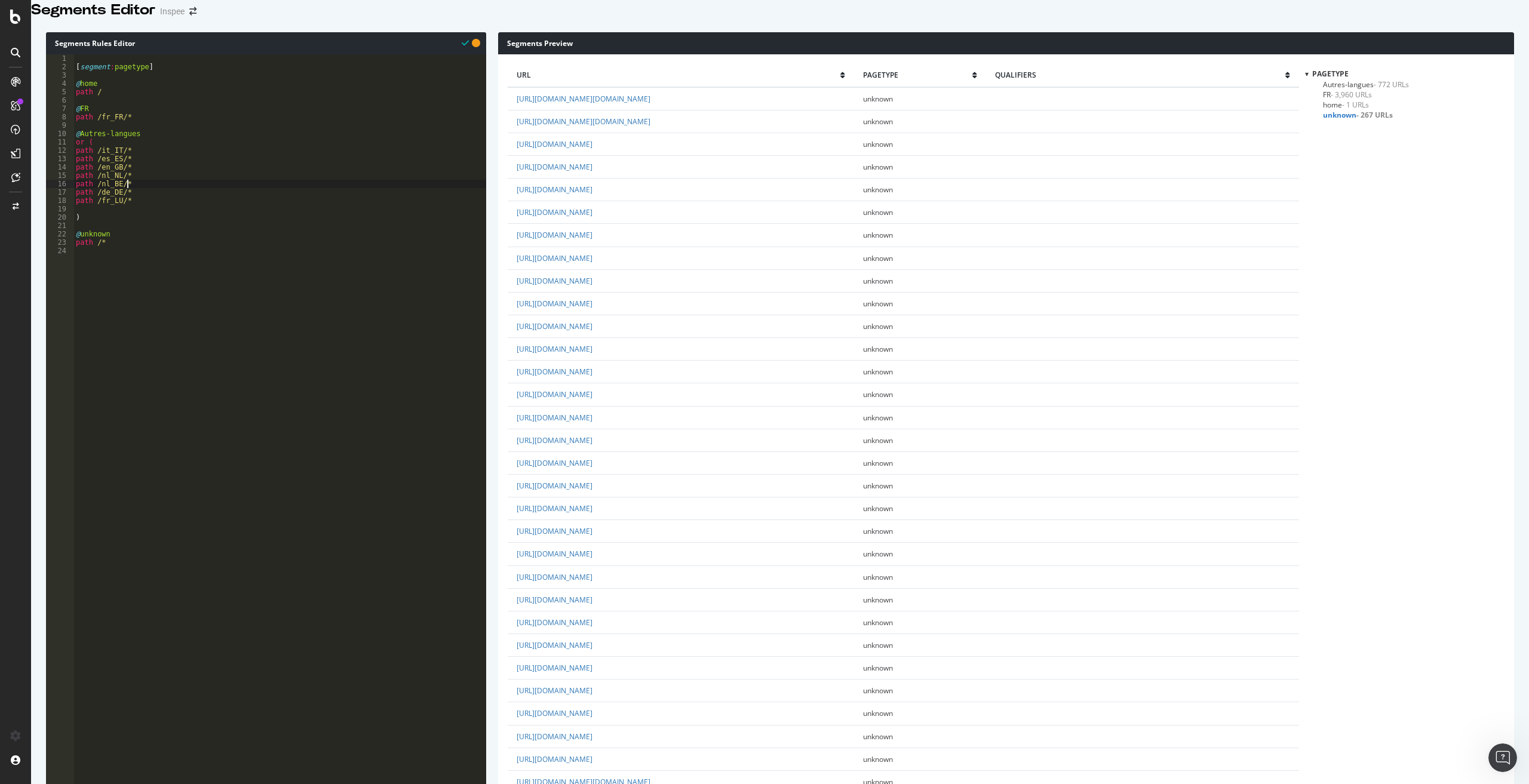
type textarea "path /nl_BE/*"
paste textarea "path /it_IT/*"
type textarea "path /de_DE/*"
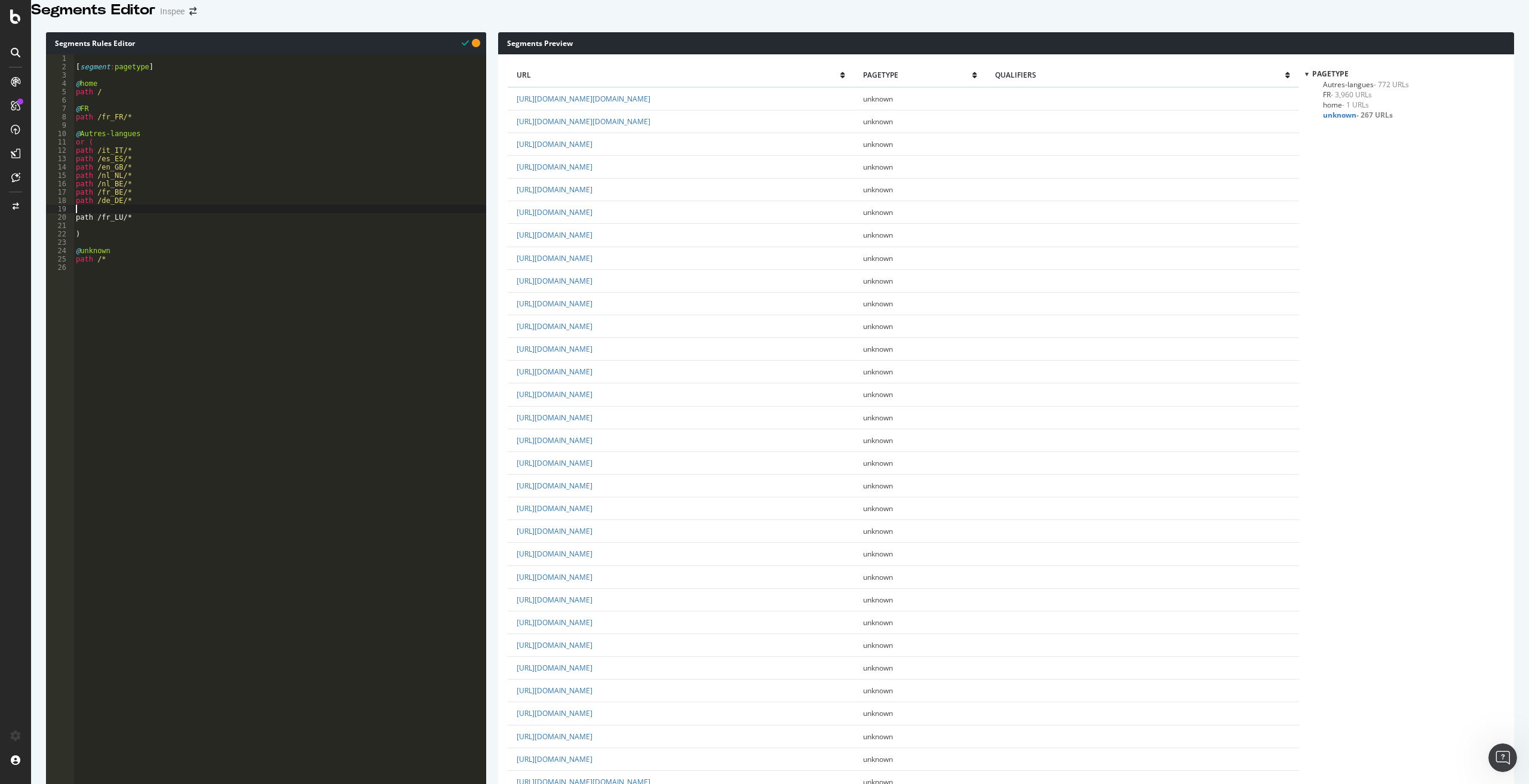
paste textarea "path /it_IT/*"
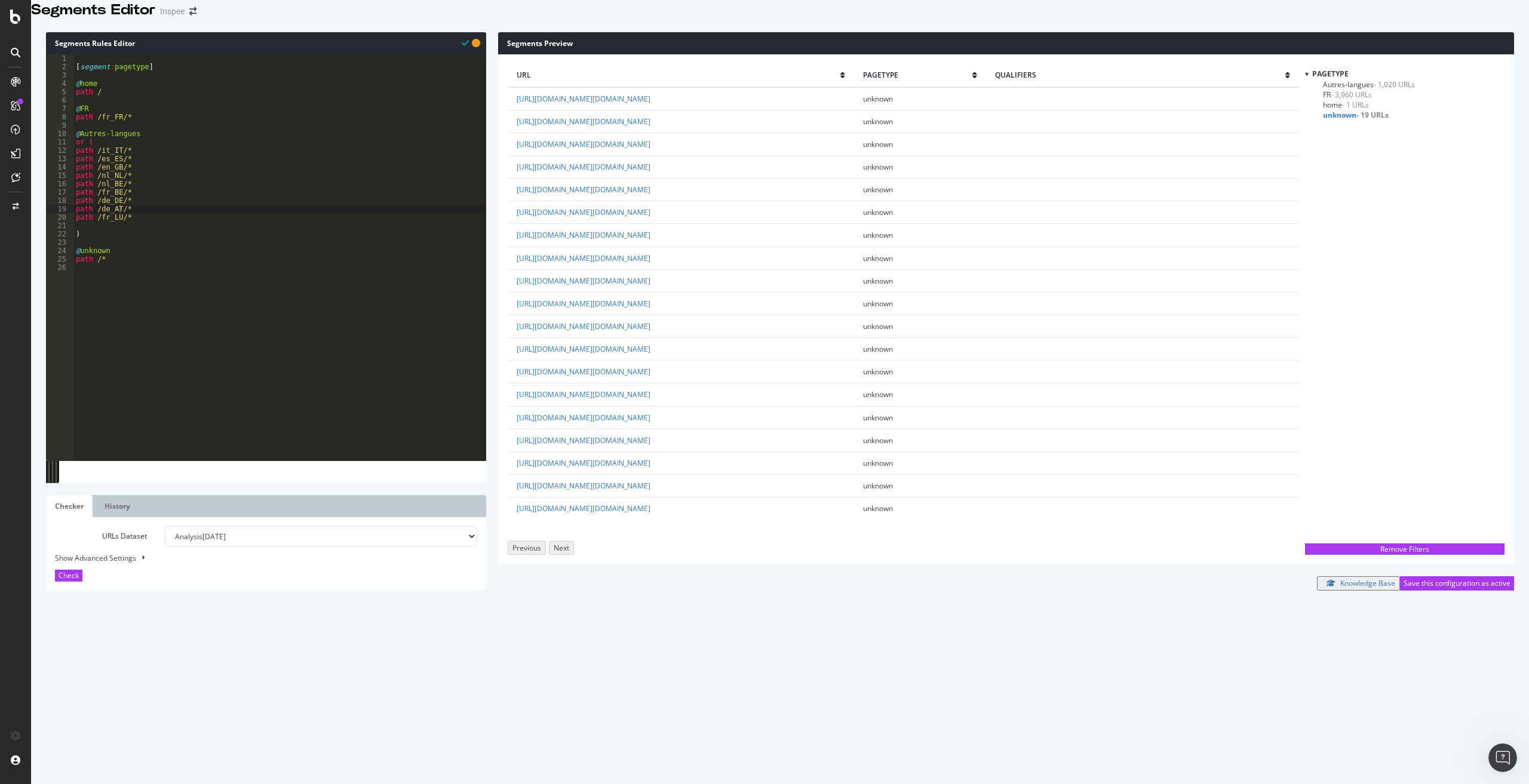
scroll to position [0, 0]
click at [110, 251] on div "[ segment : pagetype ] @ home path / @ FR path /fr_FR/* @ Autres-langues or ( p…" at bounding box center [280, 345] width 412 height 583
type textarea ")"
type textarea "@inutiles"
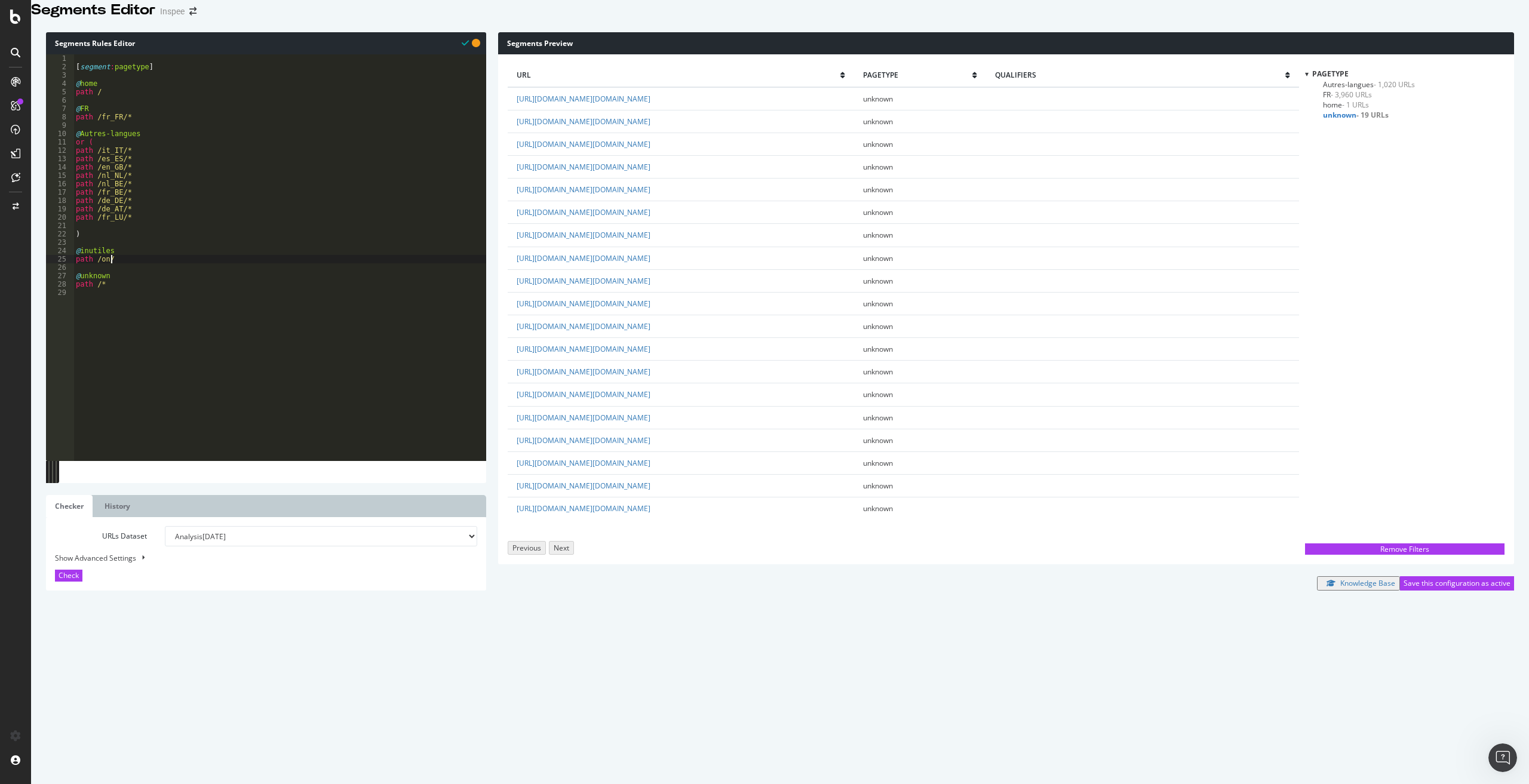
scroll to position [0, 2]
click at [76, 580] on span "Check" at bounding box center [69, 575] width 20 height 10
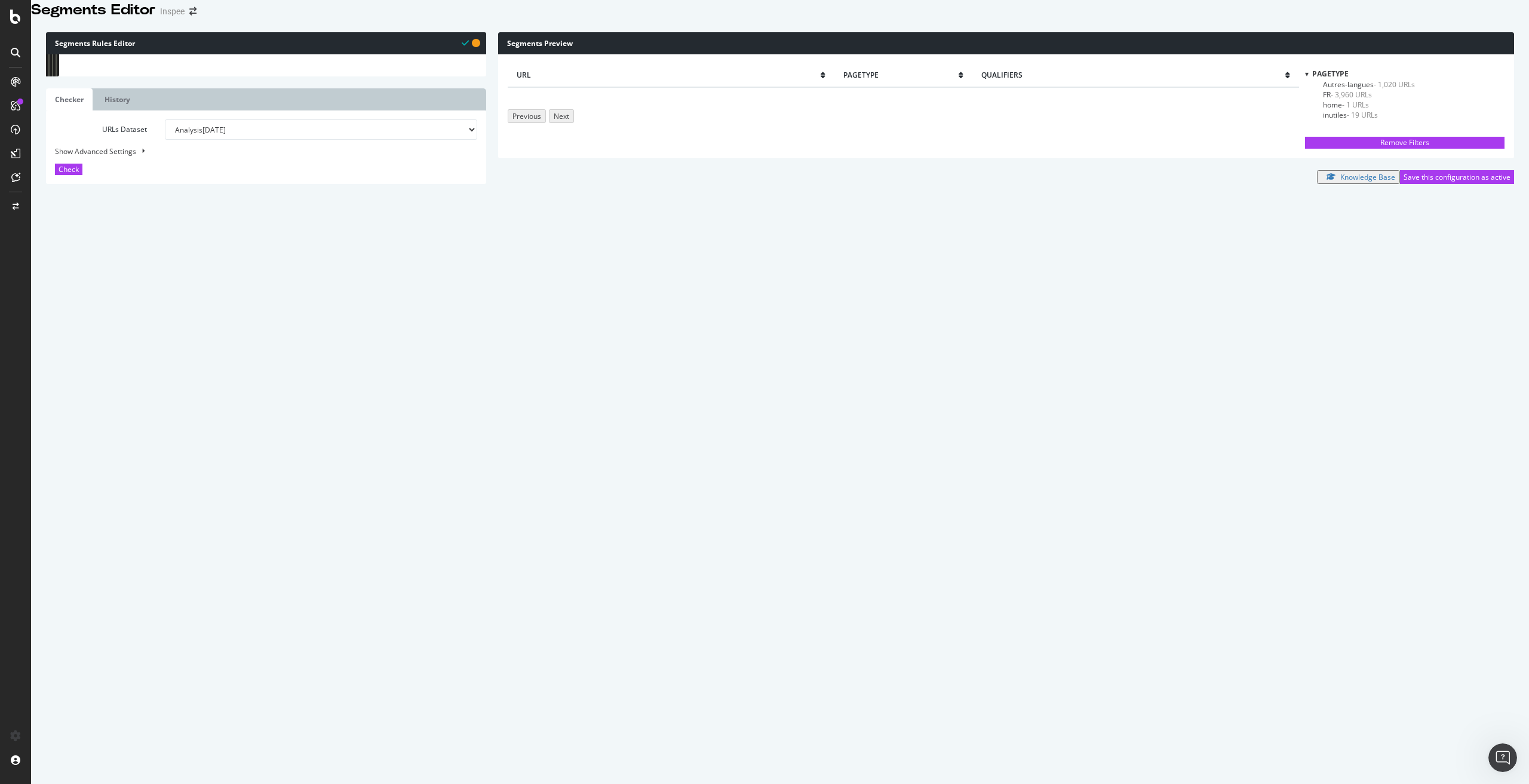
click at [1340, 120] on span "inutiles - 19 URLs" at bounding box center [1350, 114] width 55 height 10
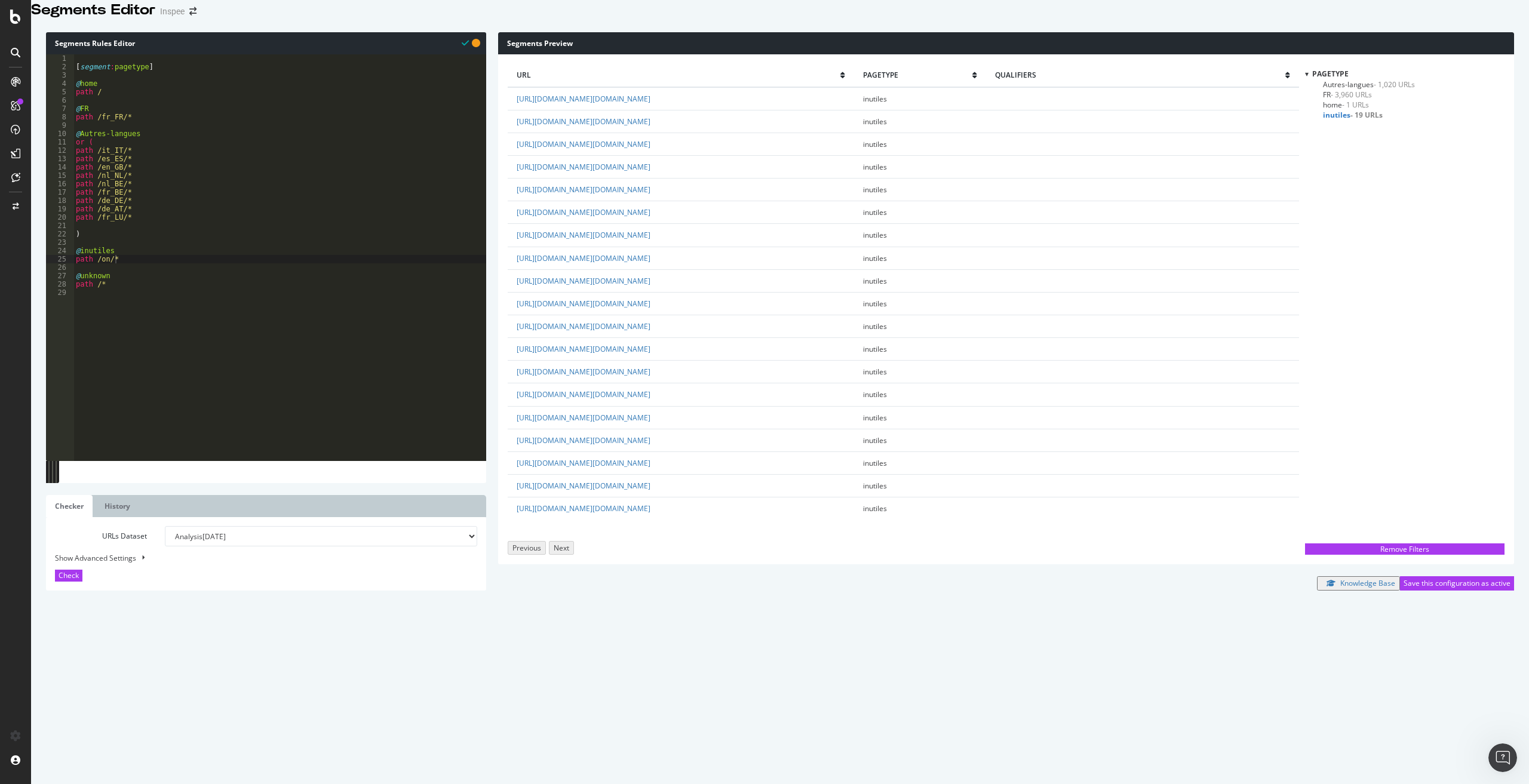
click at [1325, 99] on span "FR - 3,960 URLs" at bounding box center [1347, 95] width 49 height 10
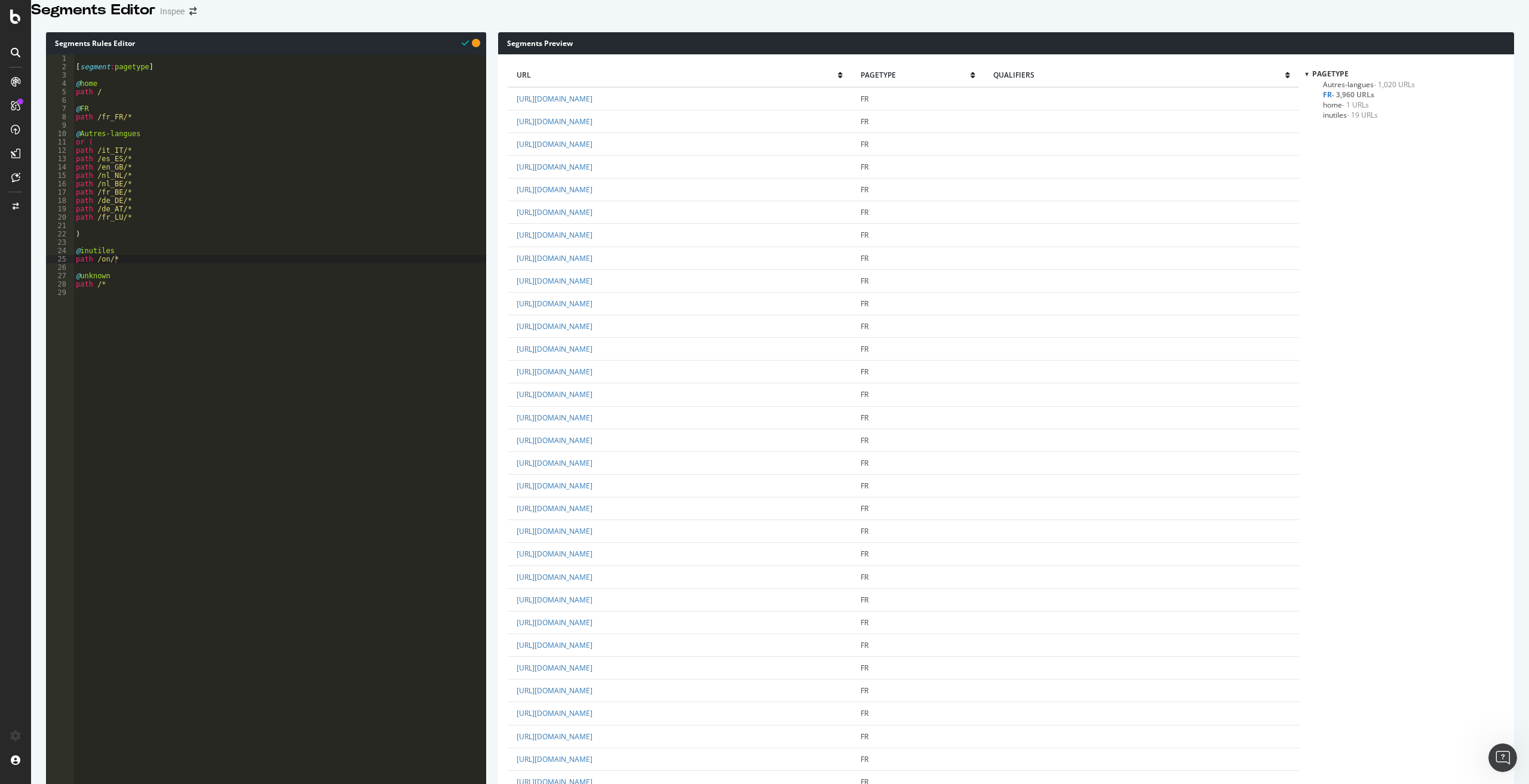
scroll to position [0, 1]
drag, startPoint x: 74, startPoint y: 121, endPoint x: 154, endPoint y: 134, distance: 81.0
click at [154, 134] on div "[ segment : pagetype ] @ home path / @ FR path /fr_FR/* @ Autres-langues or ( p…" at bounding box center [280, 345] width 412 height 583
click at [120, 103] on div "[ segment : pagetype ] @ home path / @ FR path /fr_FR/* @ Autres-langues or ( p…" at bounding box center [280, 345] width 412 height 583
type textarea "path /"
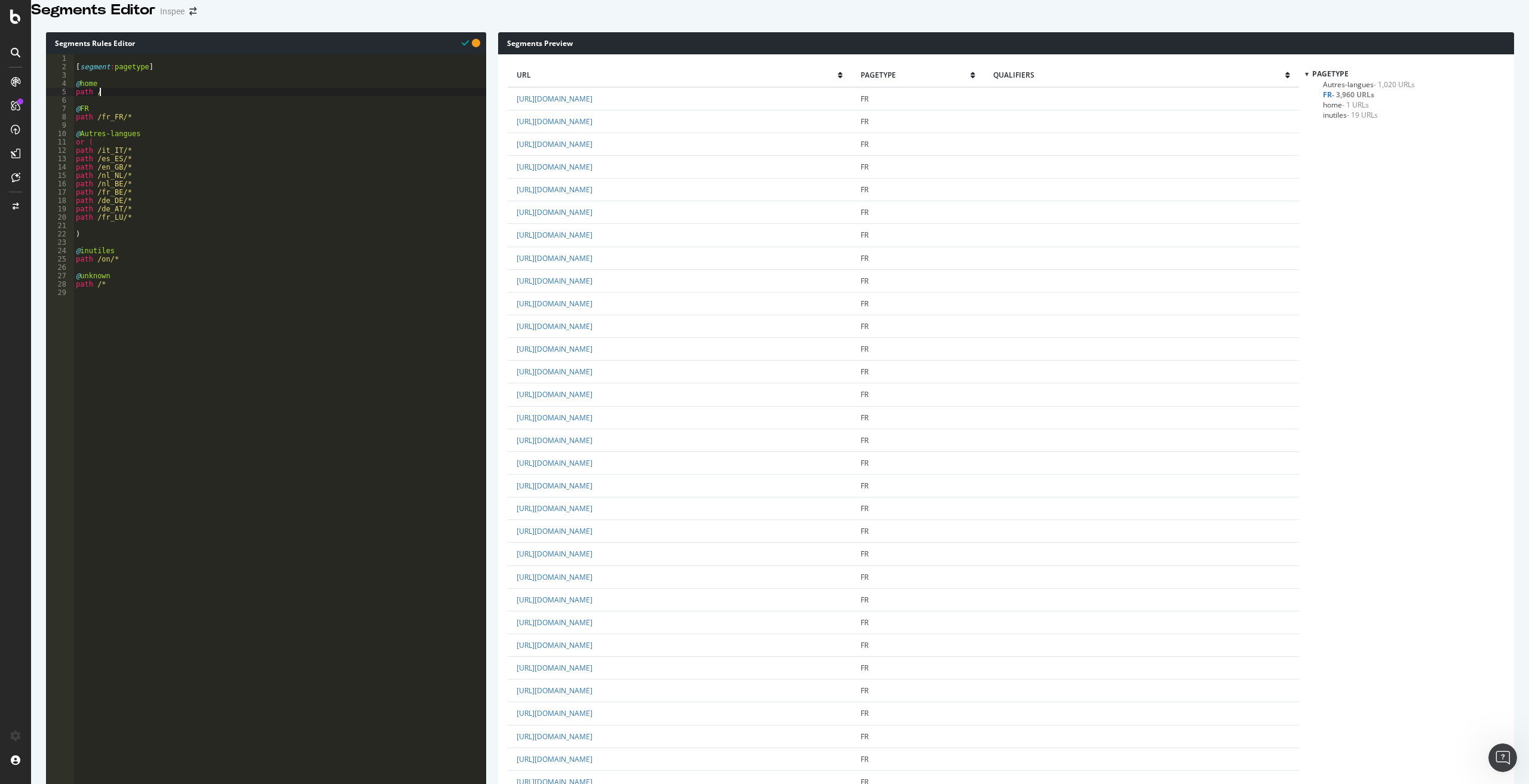
scroll to position [0, 0]
paste textarea "path /fr_FR/*"
click at [95, 121] on div "[ segment : pagetype ] @ home path / @ FR path /fr_FR/* @ FR path /fr_FR/* @ Au…" at bounding box center [280, 345] width 412 height 583
click at [111, 122] on div "[ segment : pagetype ] @ home path / @ look path /fr_FR/* @ FR path /fr_FR/* @ …" at bounding box center [280, 345] width 412 height 583
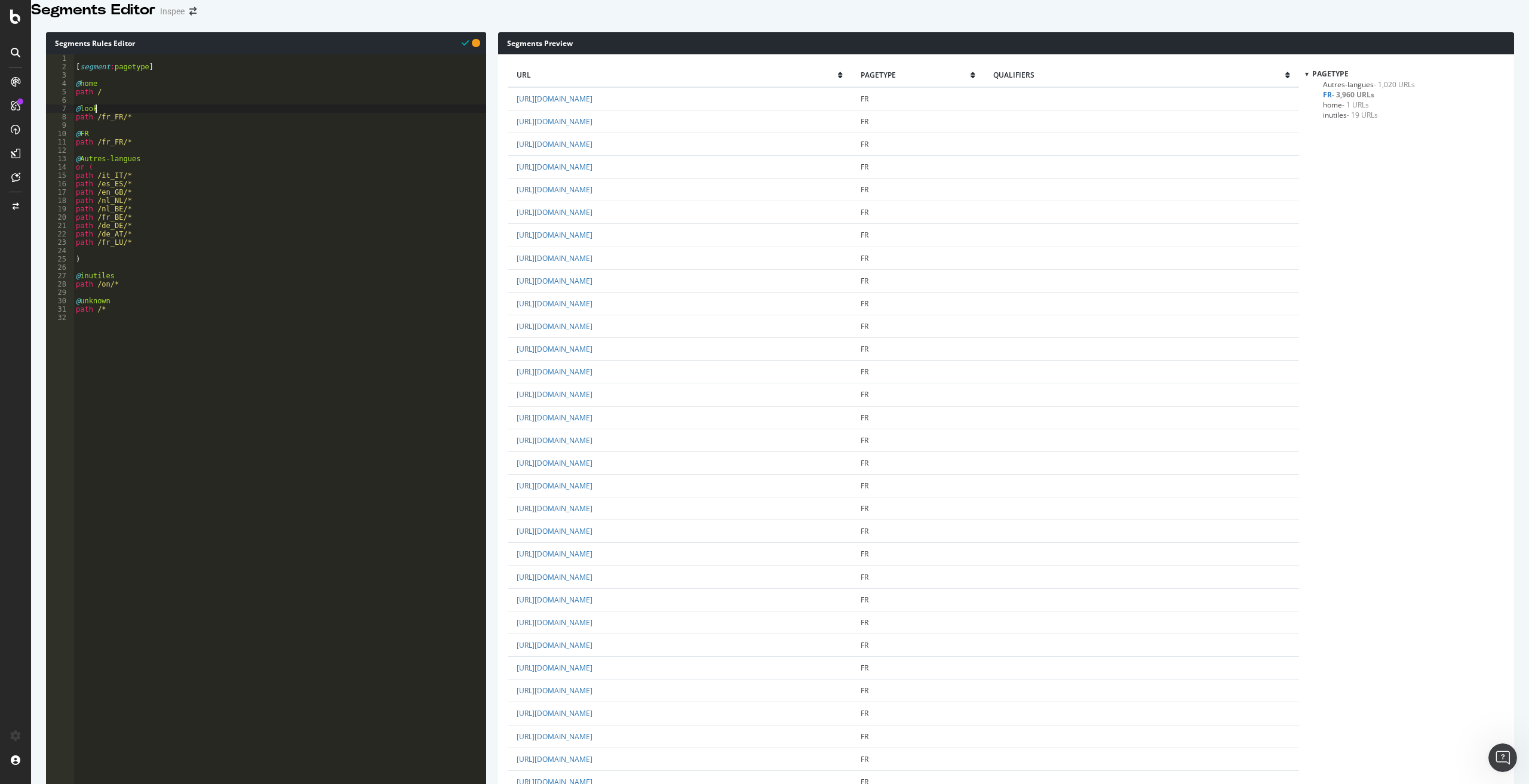
type textarea "@look"
click at [159, 142] on div "[ segment : pagetype ] @ home path / @ look or ( path /fr_FR/* @ FR path /fr_FR…" at bounding box center [280, 345] width 412 height 583
type textarea "path /fr_FR/look*"
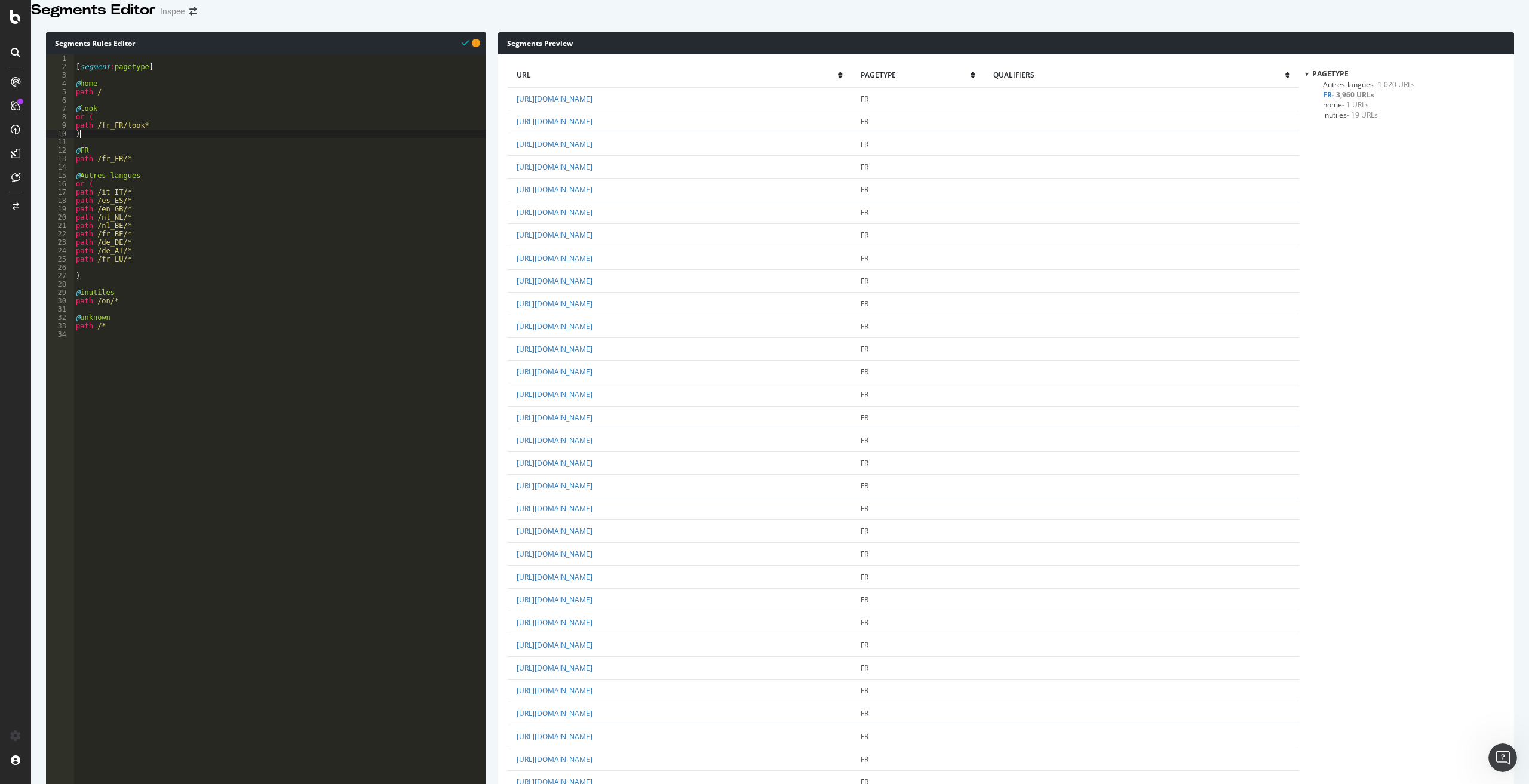
click at [162, 136] on div "[ segment : pagetype ] @ home path / @ look or ( path /fr_FR/look* ) @ FR path …" at bounding box center [280, 345] width 412 height 583
click at [158, 142] on div "[ segment : pagetype ] @ home path / @ look or ( path /fr_FR/look* ) @ FR path …" at bounding box center [280, 345] width 412 height 583
type textarea "path /fr_FR/look*"
paste textarea "path rx:.*-c[0-9]+\.html$"
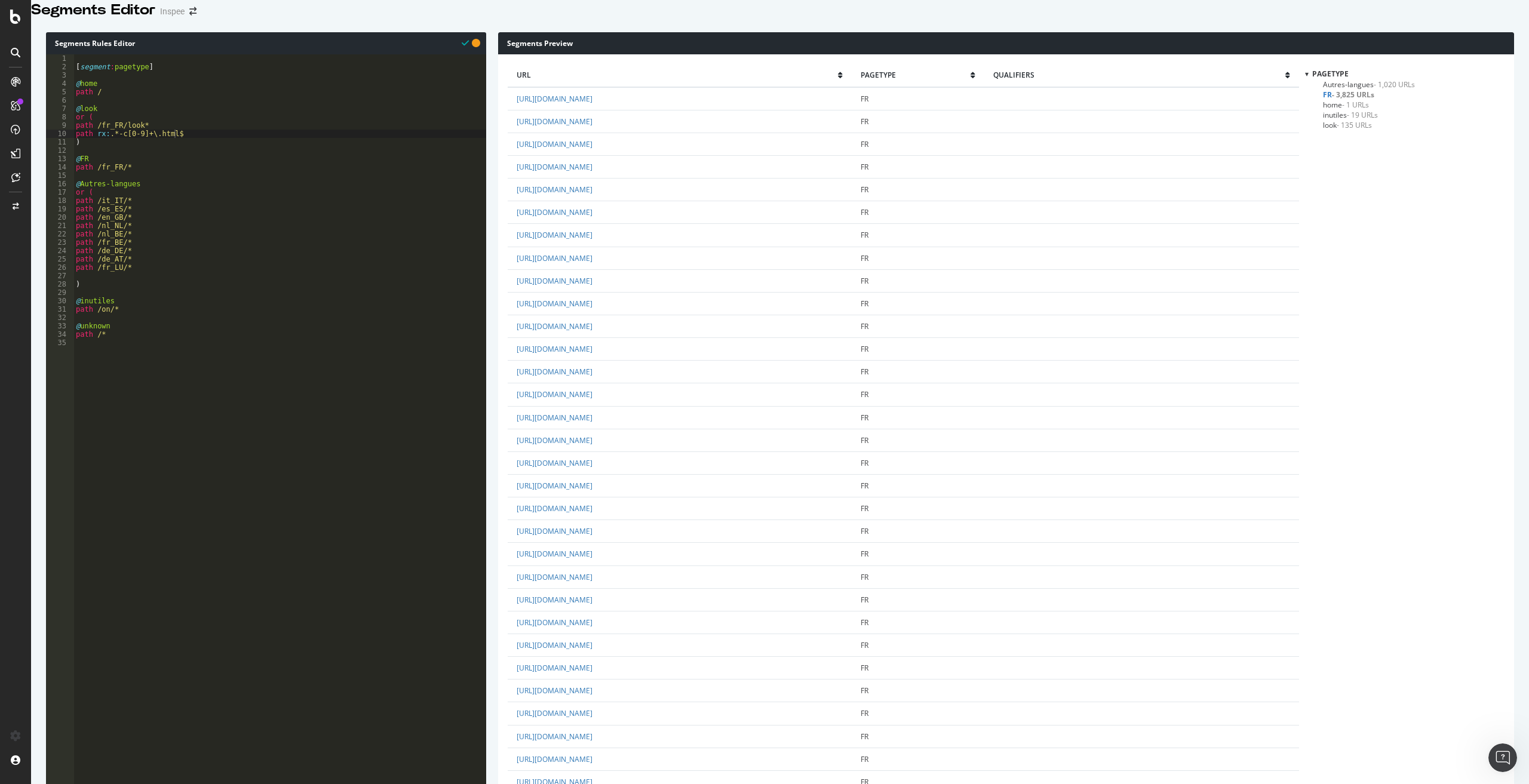
drag, startPoint x: 514, startPoint y: 180, endPoint x: 704, endPoint y: 209, distance: 192.2
copy tbody "[URL][DOMAIN_NAME] FR [URL][DOMAIN_NAME]"
drag, startPoint x: 195, startPoint y: 148, endPoint x: 112, endPoint y: 151, distance: 83.1
click at [112, 151] on div "[ segment : pagetype ] @ home path / @ look or ( path /fr_FR/look* path rx : .*…" at bounding box center [280, 345] width 412 height 583
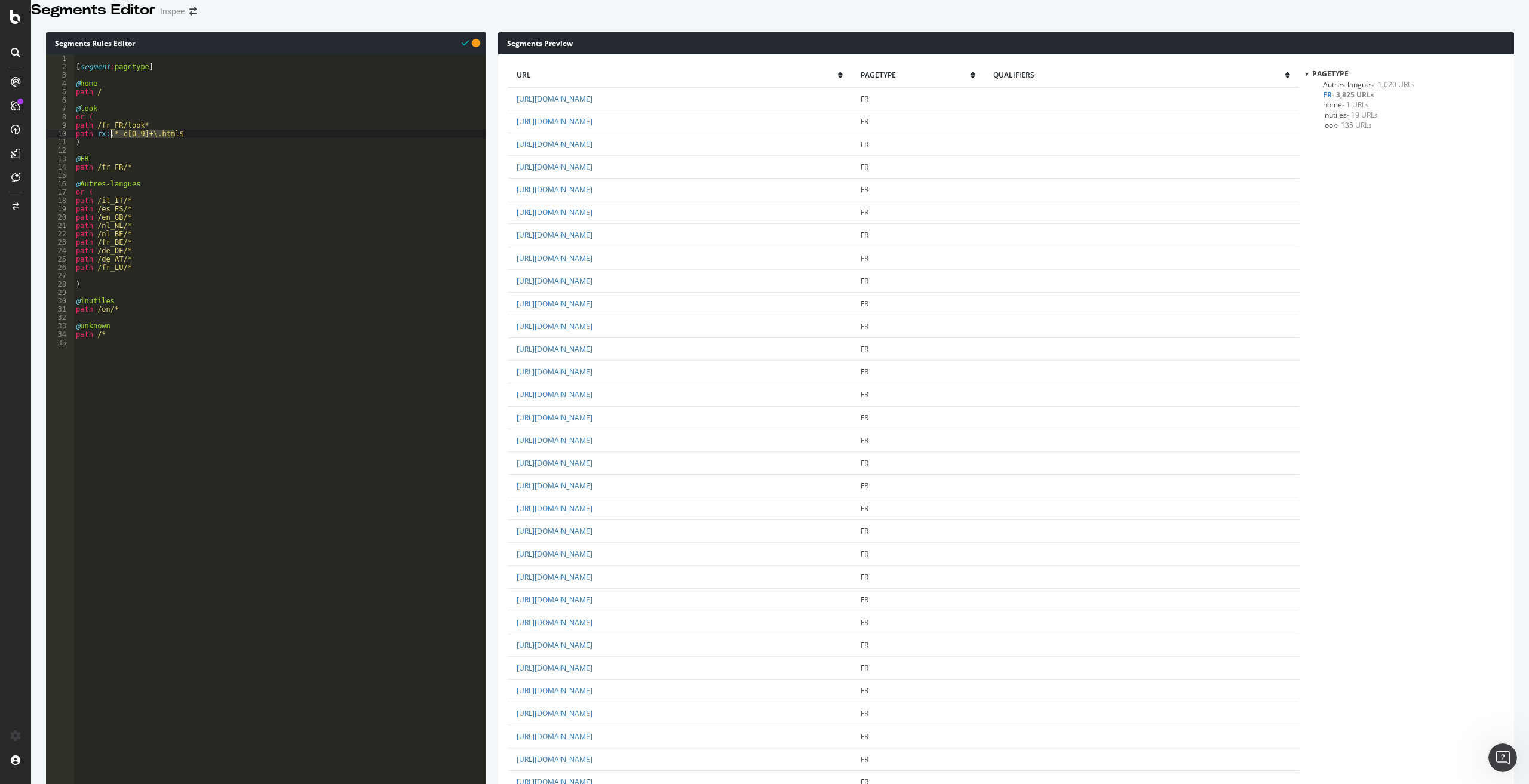
paste textarea "/fr_FR/[0-9]+-look-.*"
click at [209, 151] on div "[ segment : pagetype ] @ home path / @ look or ( path /fr_FR/look* path rx : ./…" at bounding box center [280, 345] width 412 height 583
type textarea "path rx:"
paste textarea "Cursor at row 11"
type textarea "path rx:/fr_FR/[0-9]+-look-.*"
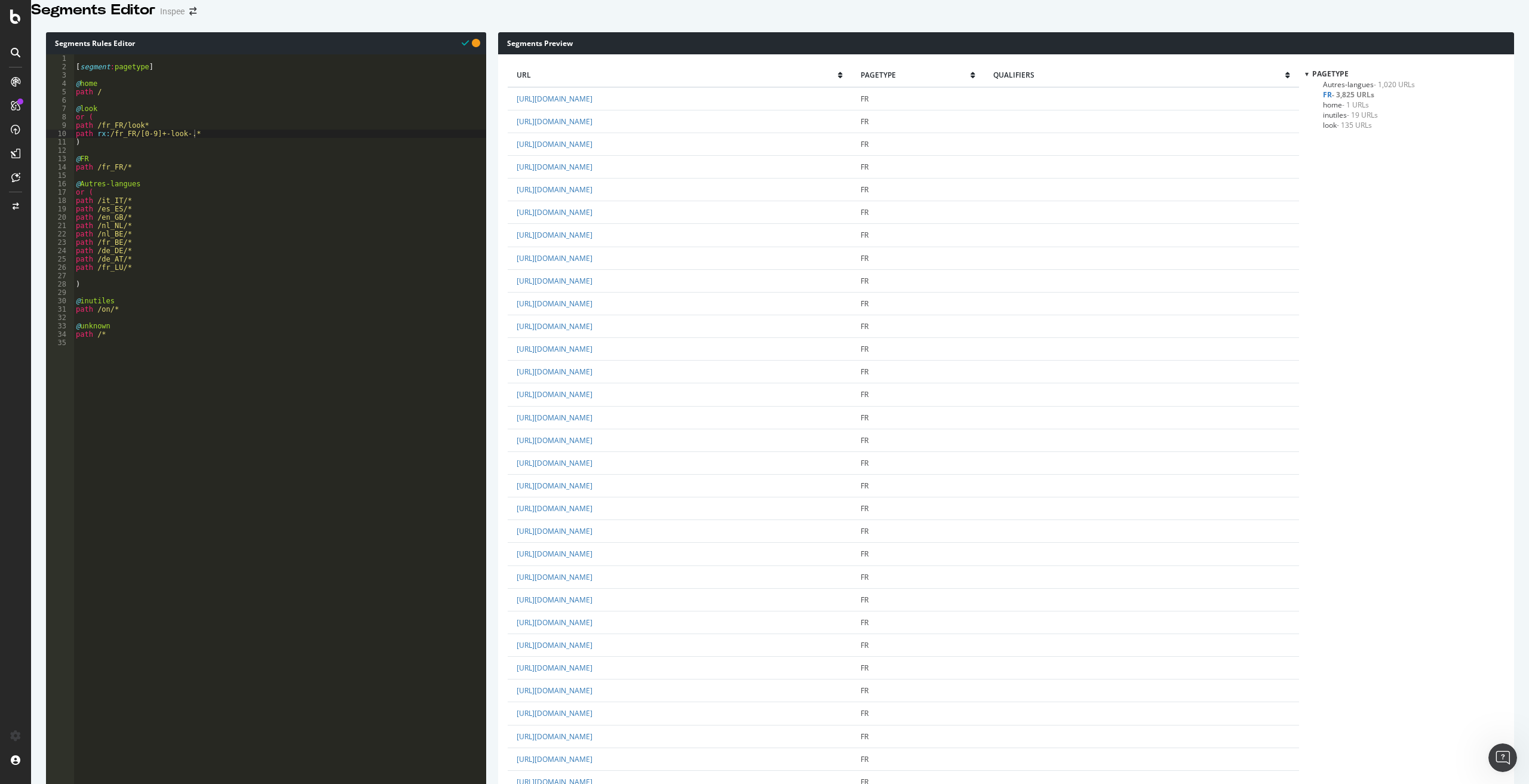
drag, startPoint x: 193, startPoint y: 148, endPoint x: 74, endPoint y: 151, distance: 119.0
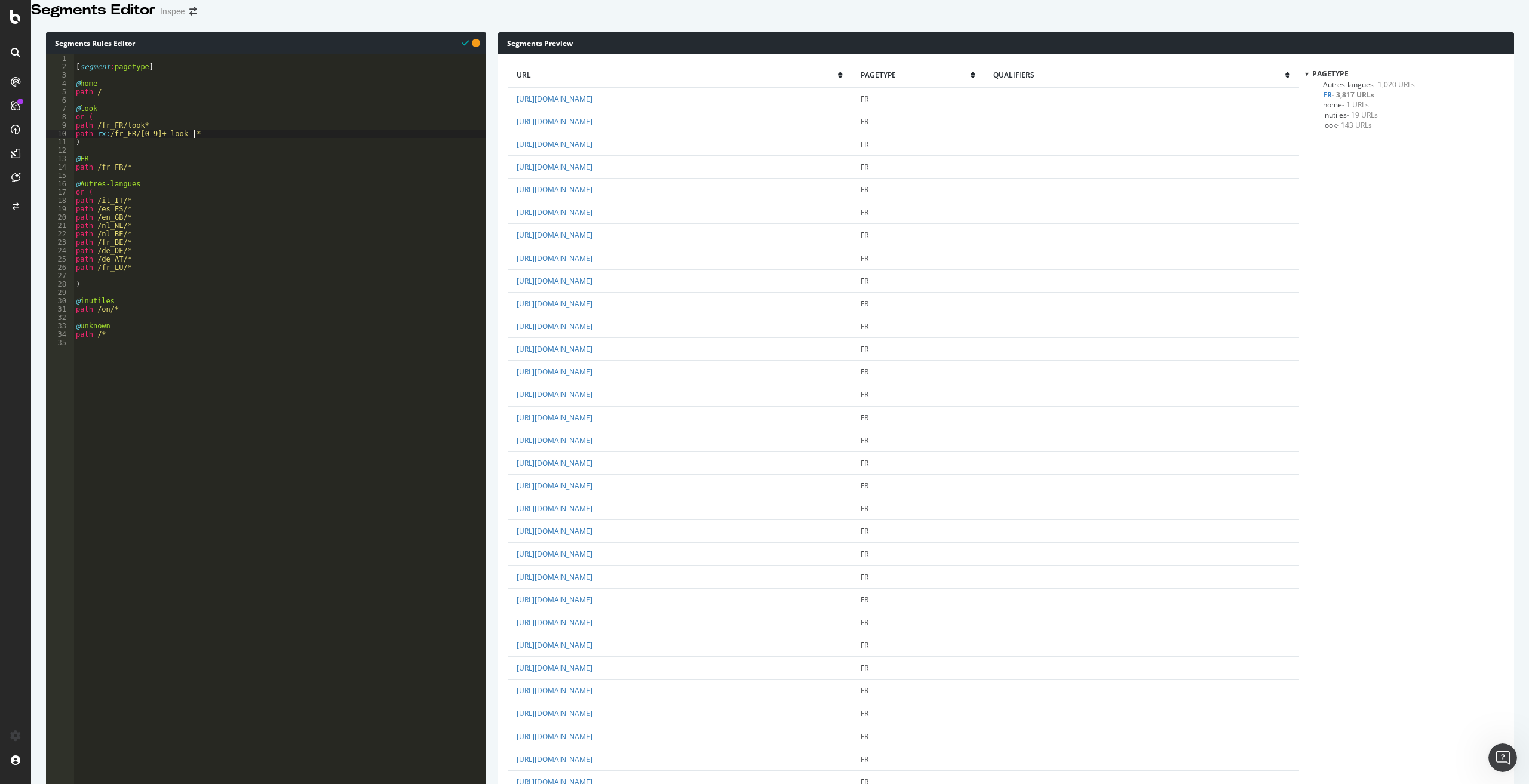
scroll to position [0, 0]
paste textarea "path rx:/fr_FR/[0-9]+-look-.*"
click at [178, 159] on div "[ segment : pagetype ] @ home path / @ look or ( path /fr_FR/look* path rx : /f…" at bounding box center [280, 345] width 412 height 583
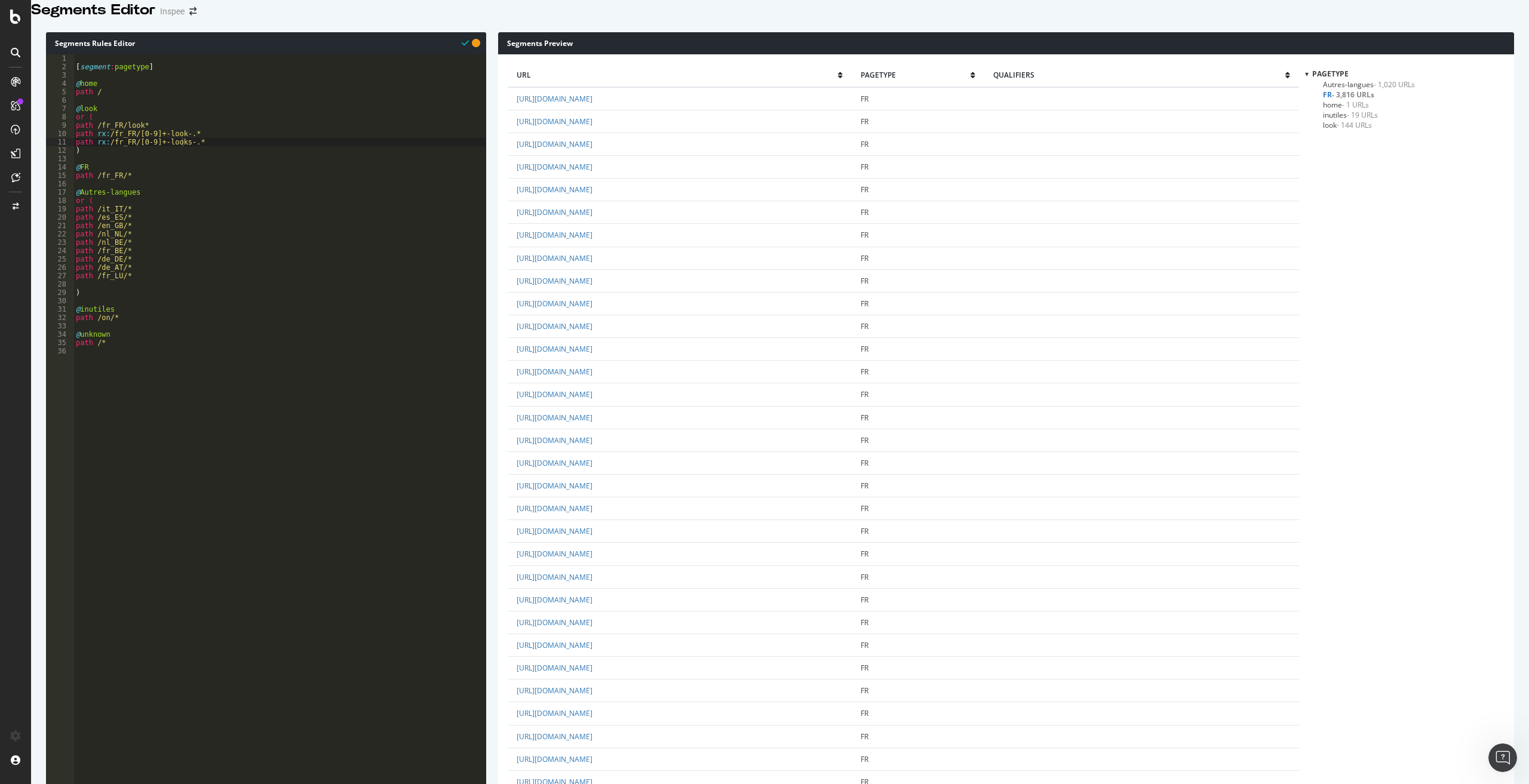
scroll to position [1687, 0]
click at [106, 165] on div "[ segment : pagetype ] @ home path / @ look or ( path /fr_FR/look* path rx : /f…" at bounding box center [280, 345] width 412 height 583
drag, startPoint x: 957, startPoint y: 524, endPoint x: 806, endPoint y: 521, distance: 151.0
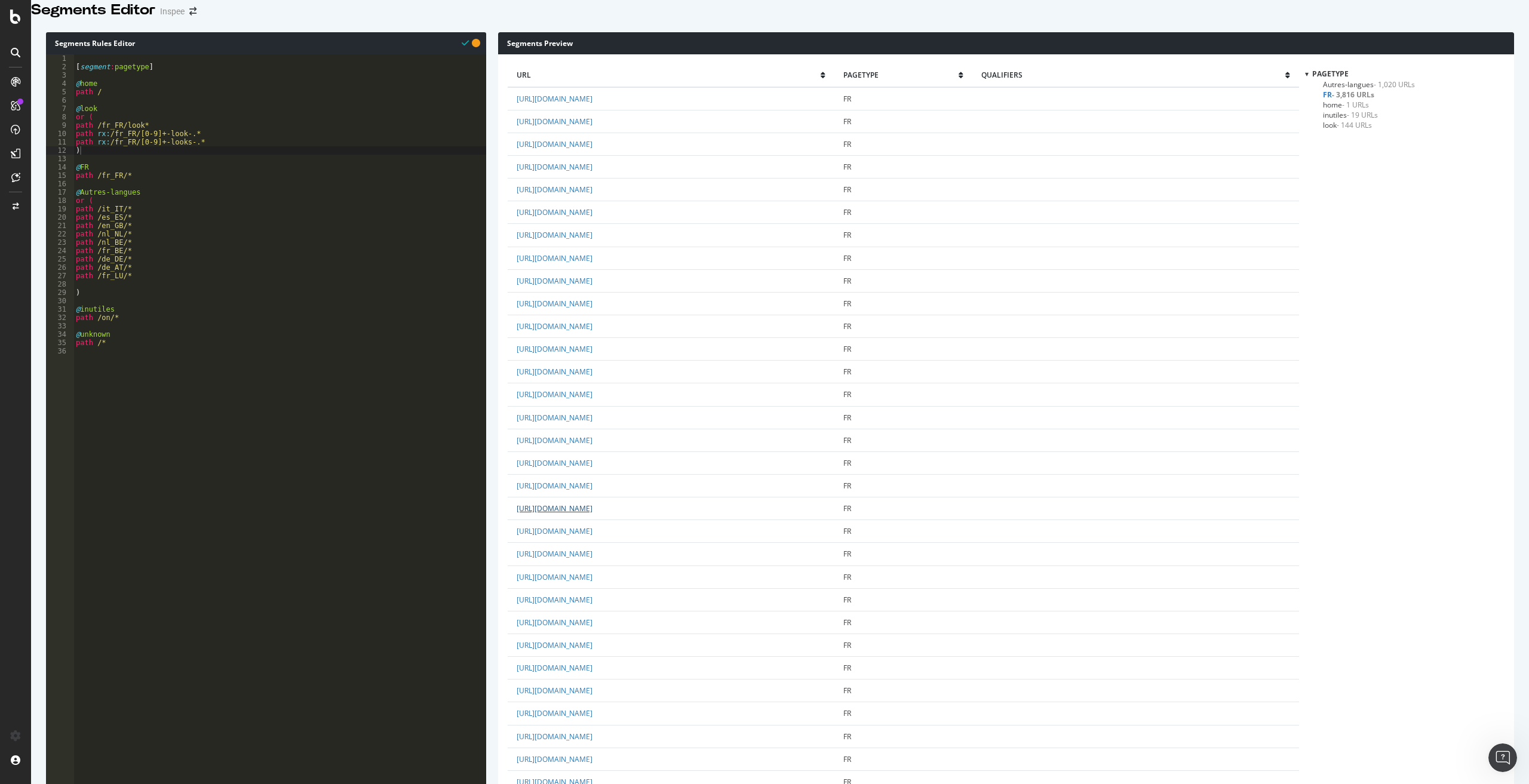
click at [806, 520] on td "[URL][DOMAIN_NAME]" at bounding box center [671, 509] width 327 height 23
copy link "-2143.html?dwvar_JOA-2143_color=Beige"
click at [98, 166] on div "[ segment : pagetype ] @ home path / @ look or ( path /fr_FR/look* path rx : /f…" at bounding box center [280, 345] width 412 height 583
type textarea ")"
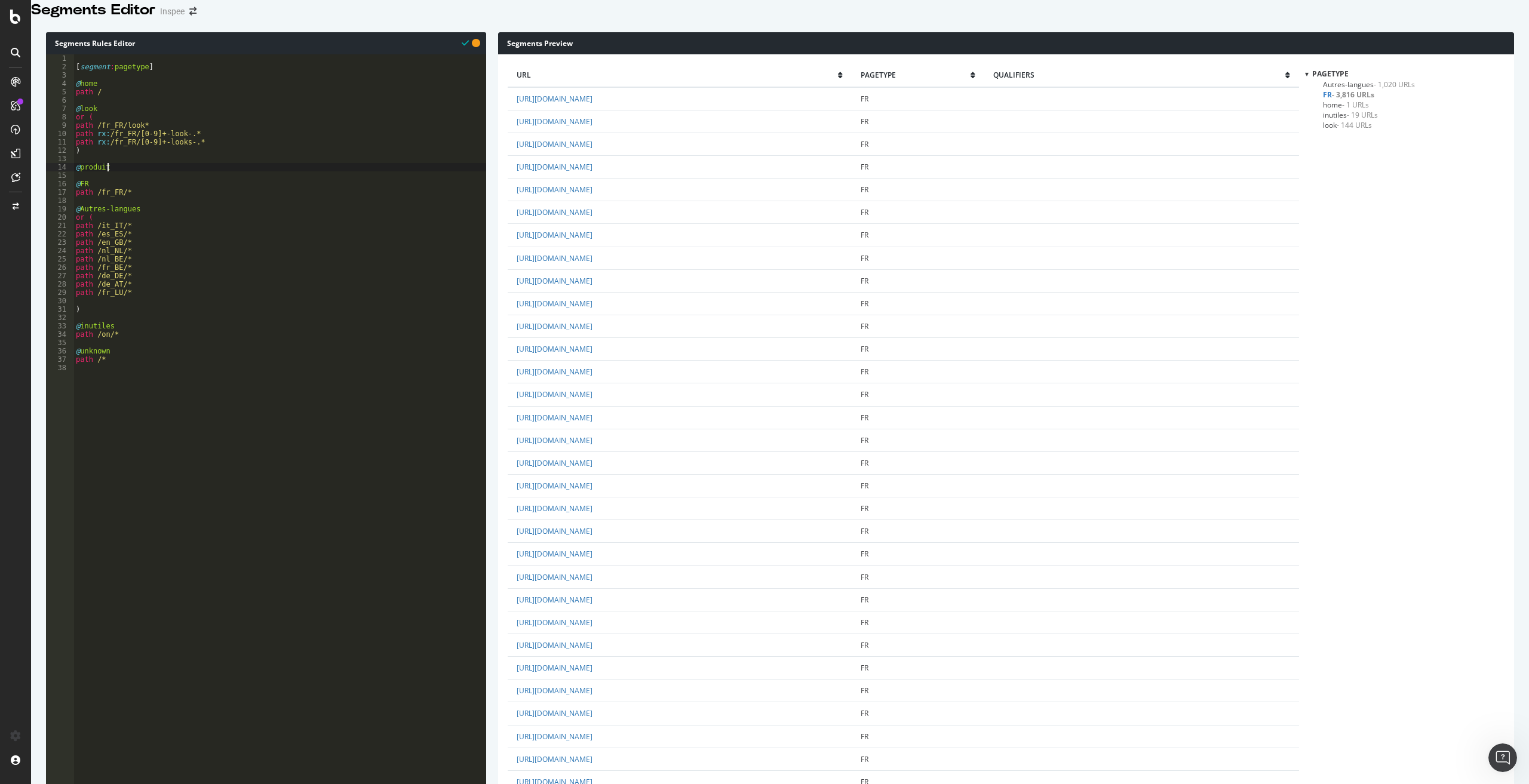
type textarea "@produits"
type textarea "and ("
type textarea "path /fr_FR/*"
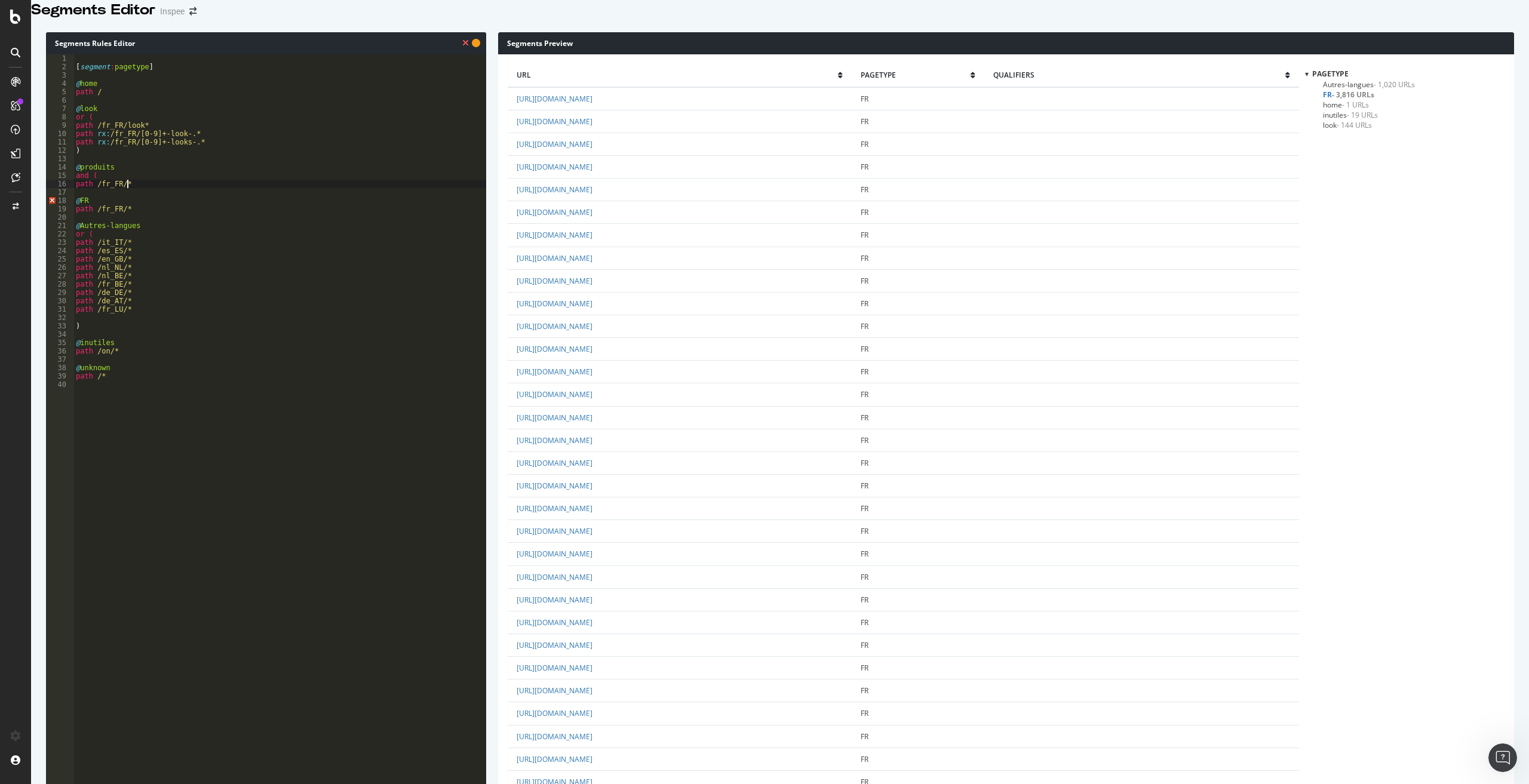
scroll to position [0, 0]
click at [110, 212] on div "[ segment : pagetype ] @ home path / @ look or ( path /fr_FR/look* path rx : /f…" at bounding box center [280, 345] width 412 height 583
click at [92, 201] on div "[ segment : pagetype ] @ home path / @ look or ( path /fr_FR/look* path rx : /f…" at bounding box center [280, 345] width 412 height 583
click at [85, 207] on div "[ segment : pagetype ] @ home path / @ look or ( path /fr_FR/look* path rx : /f…" at bounding box center [280, 345] width 412 height 583
drag, startPoint x: 108, startPoint y: 157, endPoint x: 69, endPoint y: 153, distance: 39.2
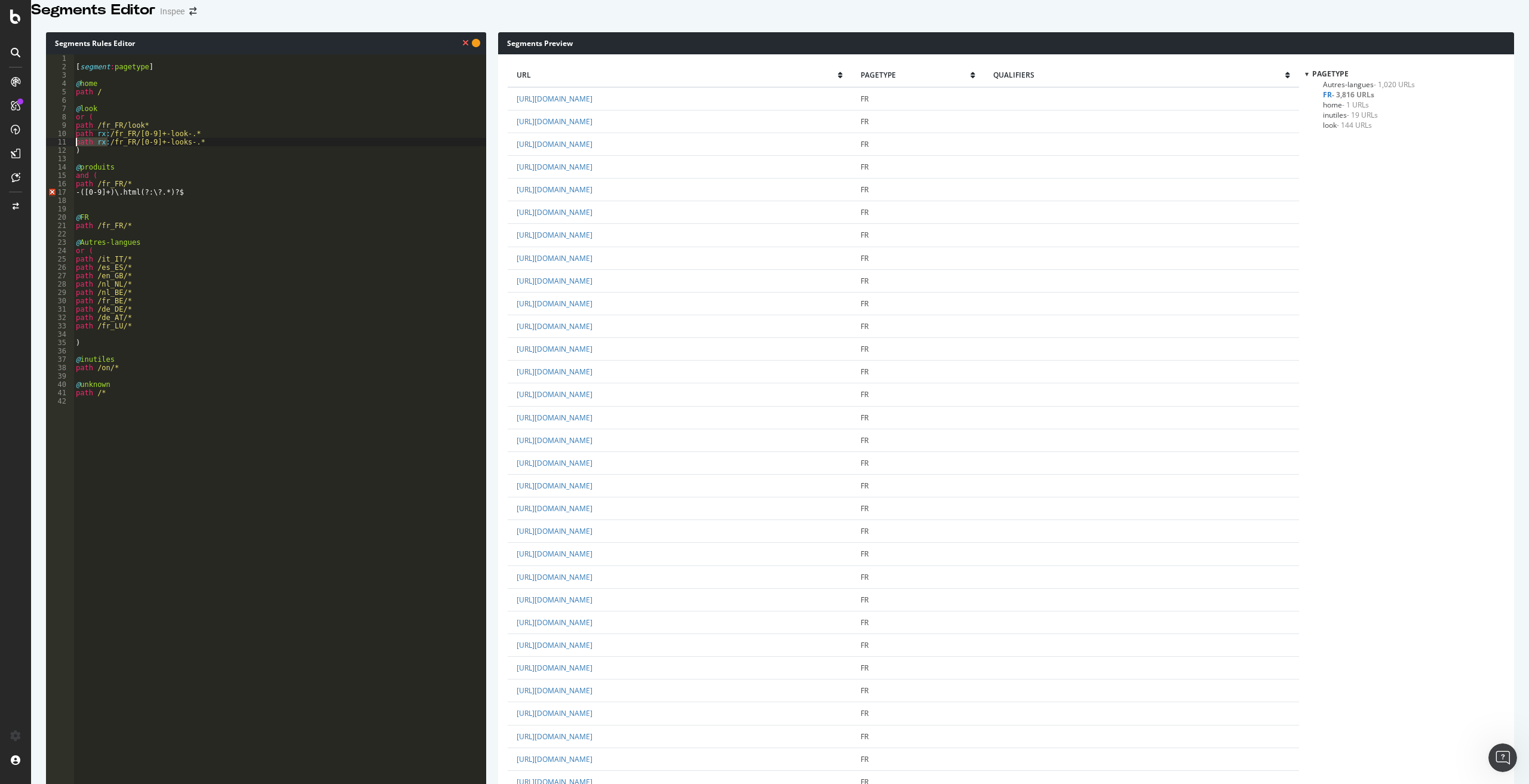
click at [77, 209] on div "[ segment : pagetype ] @ home path / @ look or ( path /fr_FR/look* path rx : /f…" at bounding box center [280, 345] width 412 height 583
paste textarea "path rx:"
type textarea "path rx:-([0-9]+)\.html(?:\?.*)?$"
click at [150, 215] on div "[ segment : pagetype ] @ home path / @ look or ( path /fr_FR/look* path rx : /f…" at bounding box center [280, 345] width 412 height 583
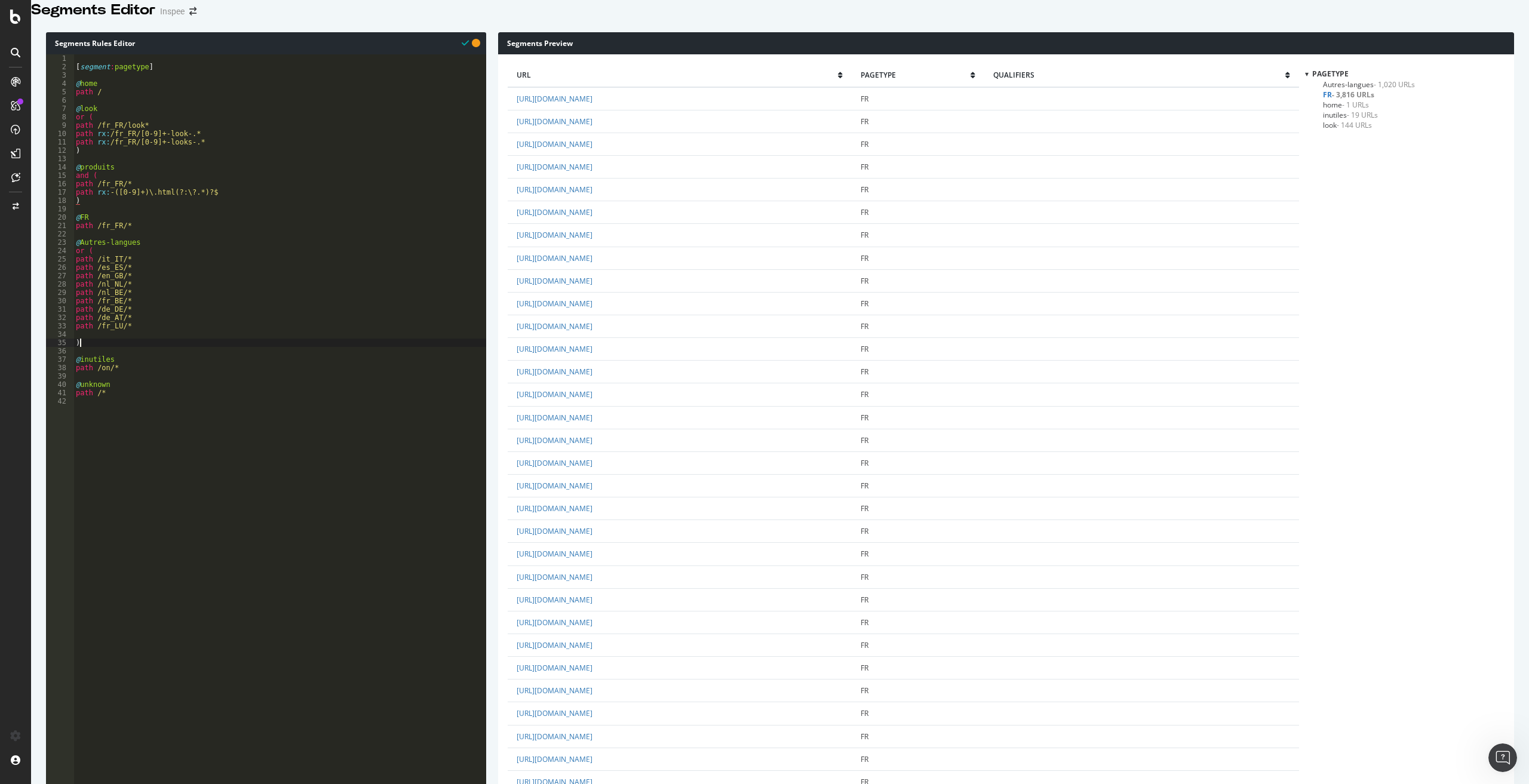
click at [133, 360] on div "[ segment : pagetype ] @ home path / @ look or ( path /fr_FR/look* path rx : /f…" at bounding box center [280, 345] width 412 height 583
type textarea ")"
click at [1347, 140] on span "produits - 2,942 URLs" at bounding box center [1357, 135] width 69 height 10
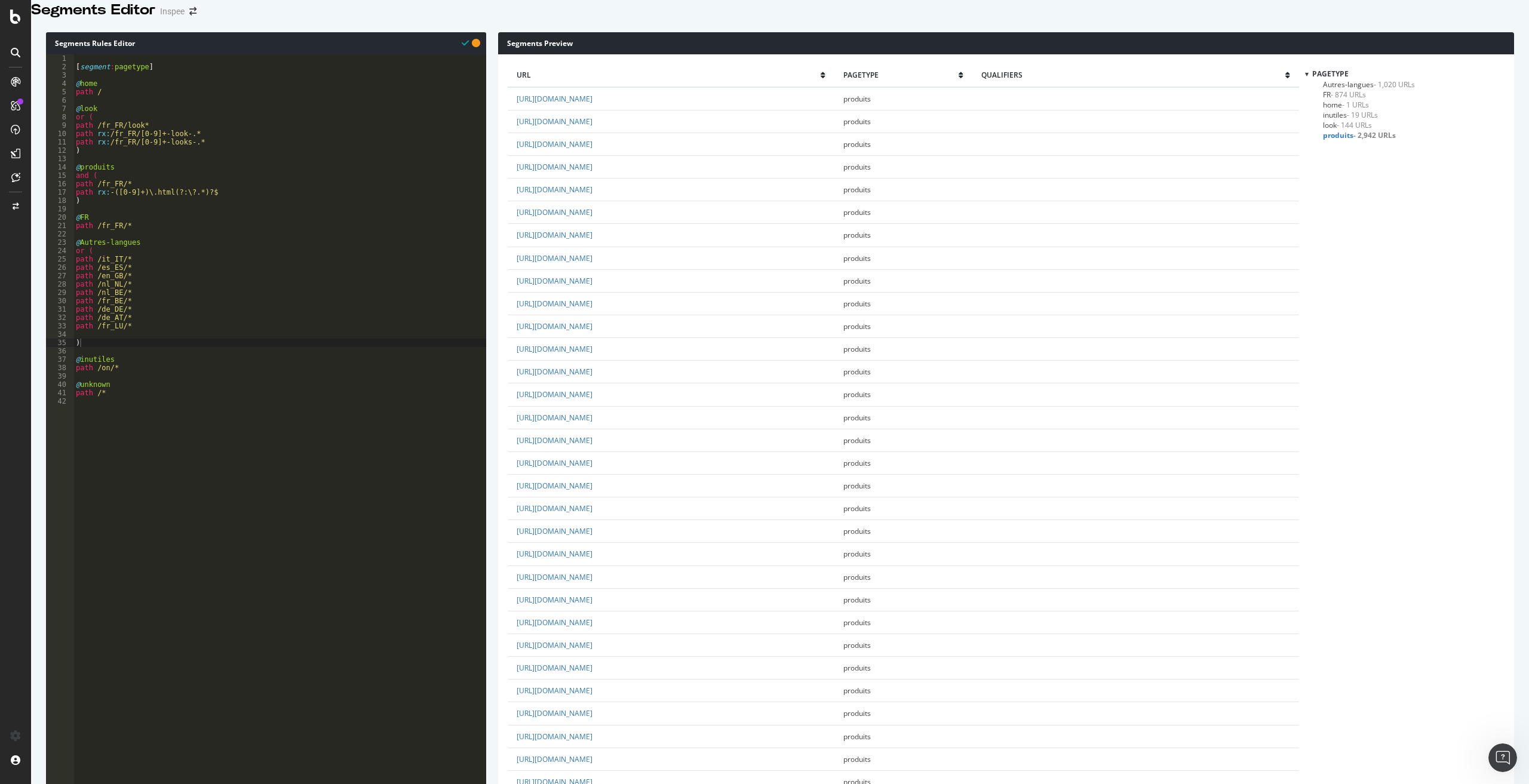
click at [1330, 99] on span "FR - 874 URLs" at bounding box center [1344, 95] width 43 height 10
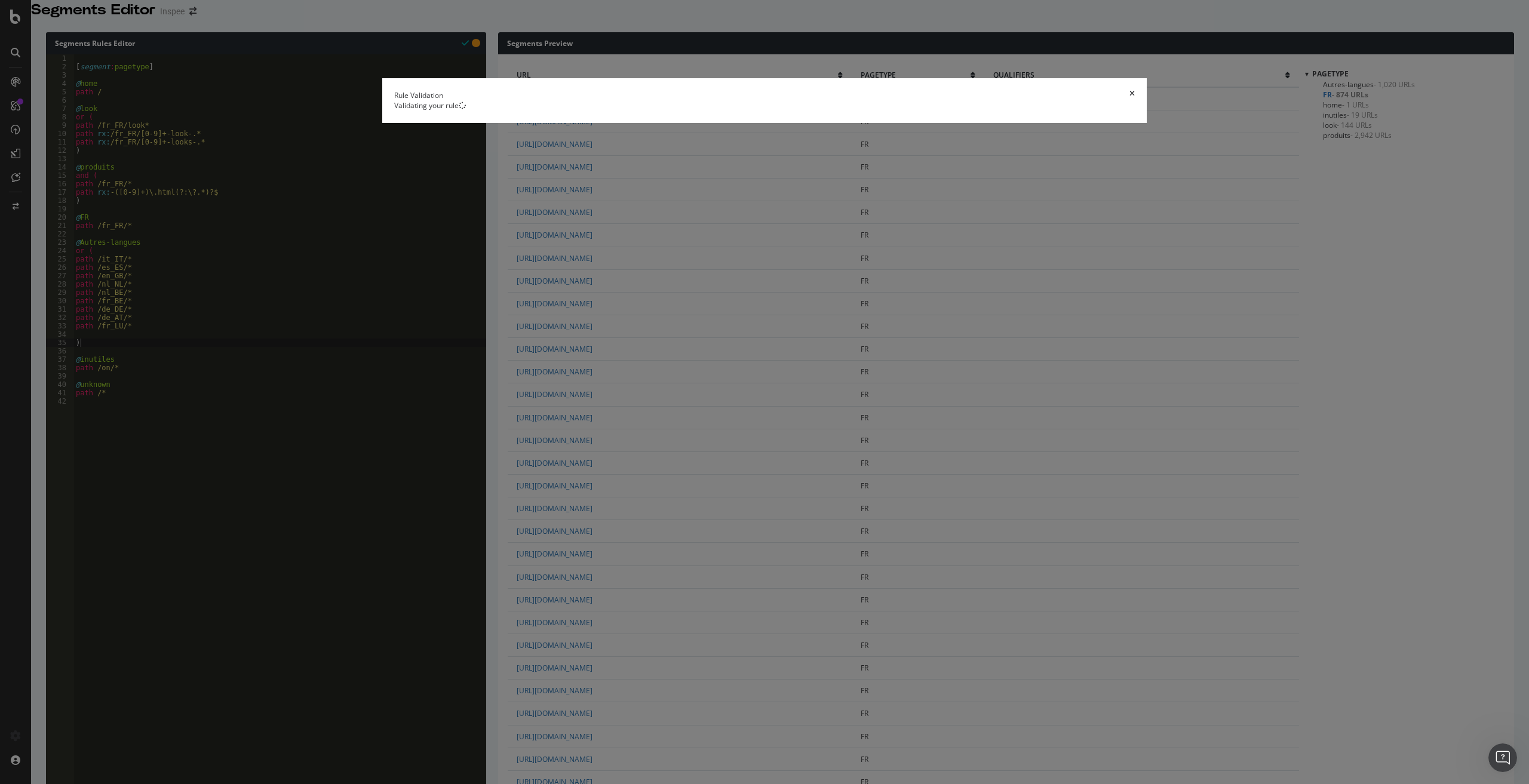
scroll to position [0, 0]
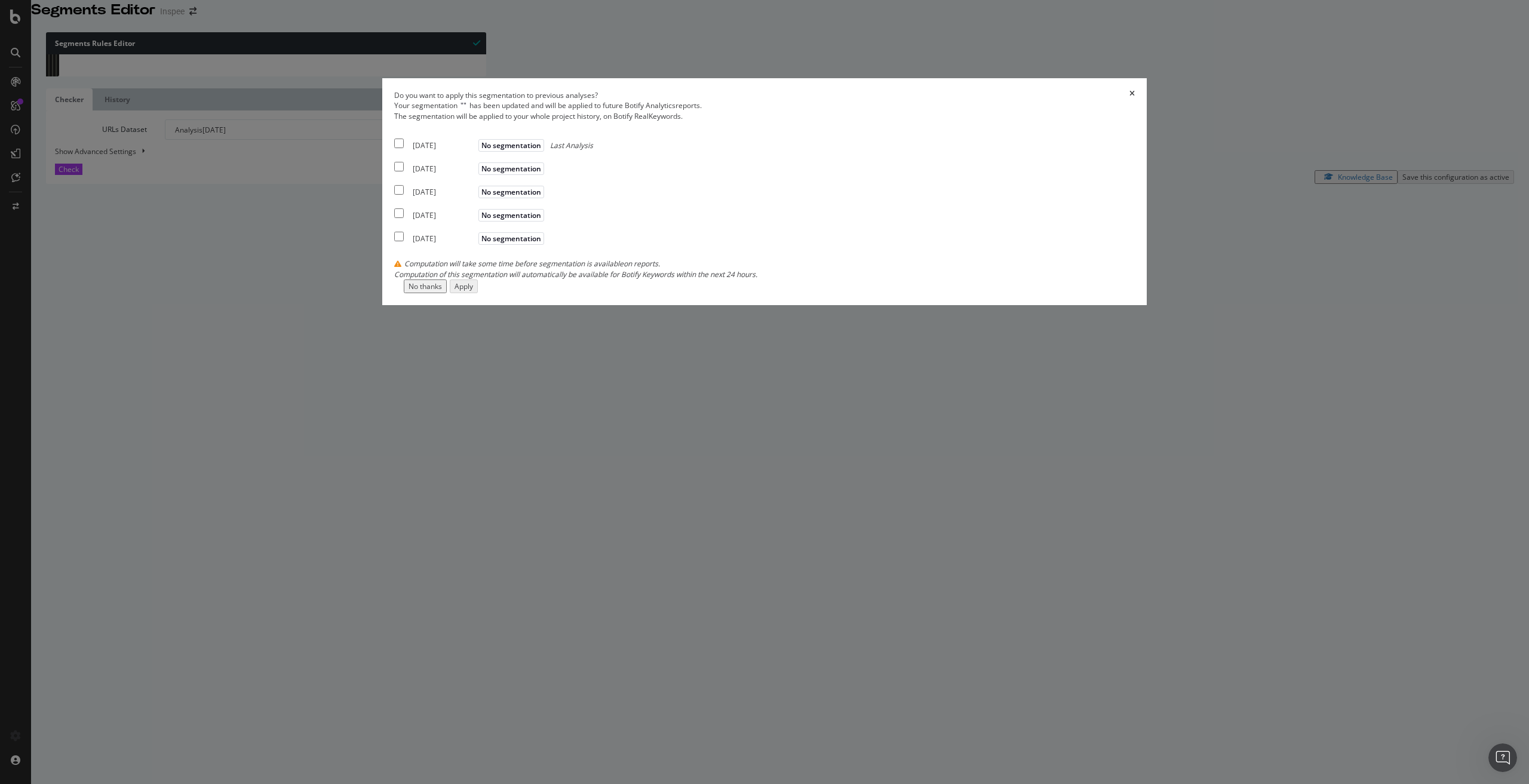
click at [442, 291] on div "No thanks" at bounding box center [425, 286] width 33 height 10
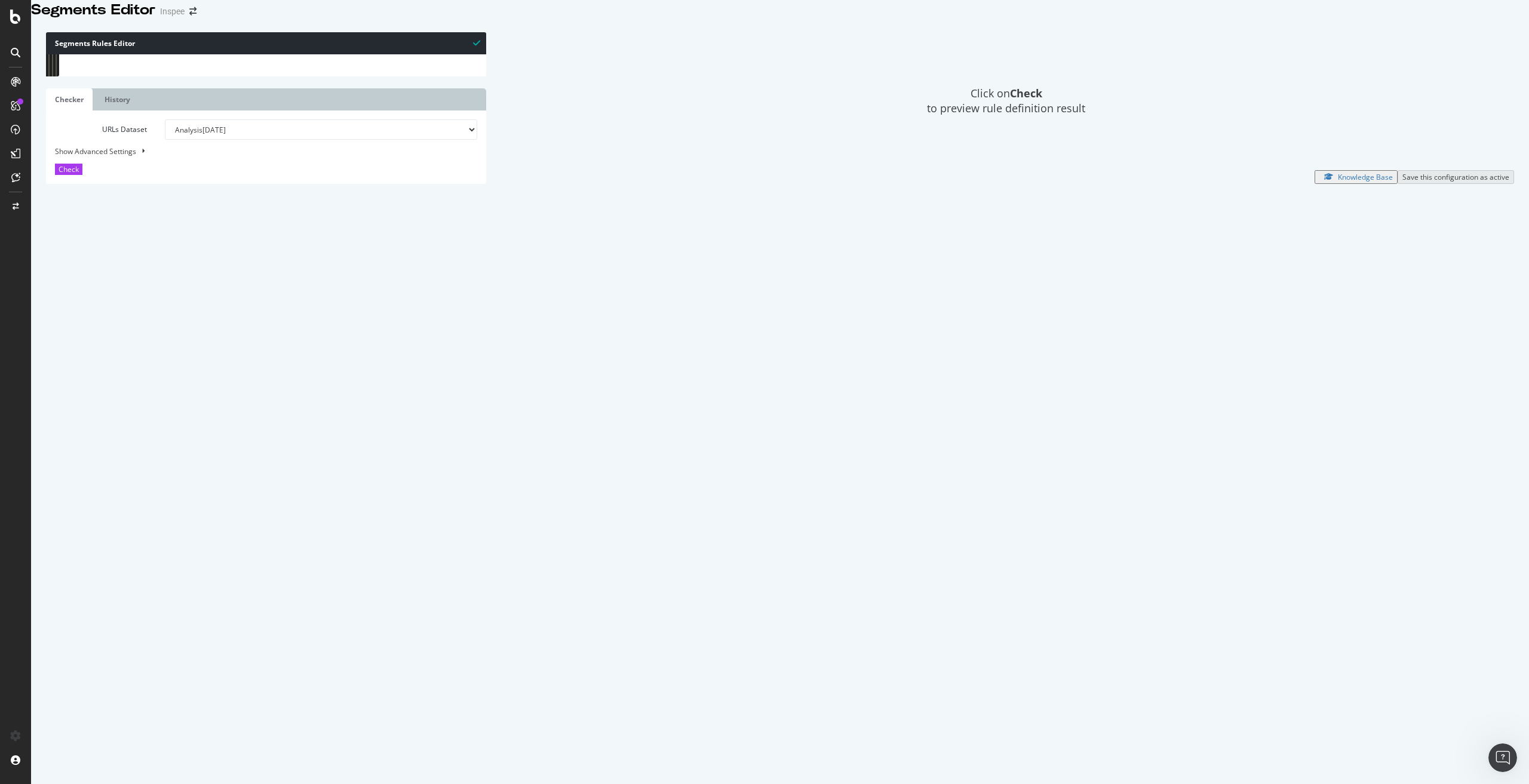
click at [1167, 169] on div "Click on Check to preview rule definition result" at bounding box center [1006, 101] width 1016 height 137
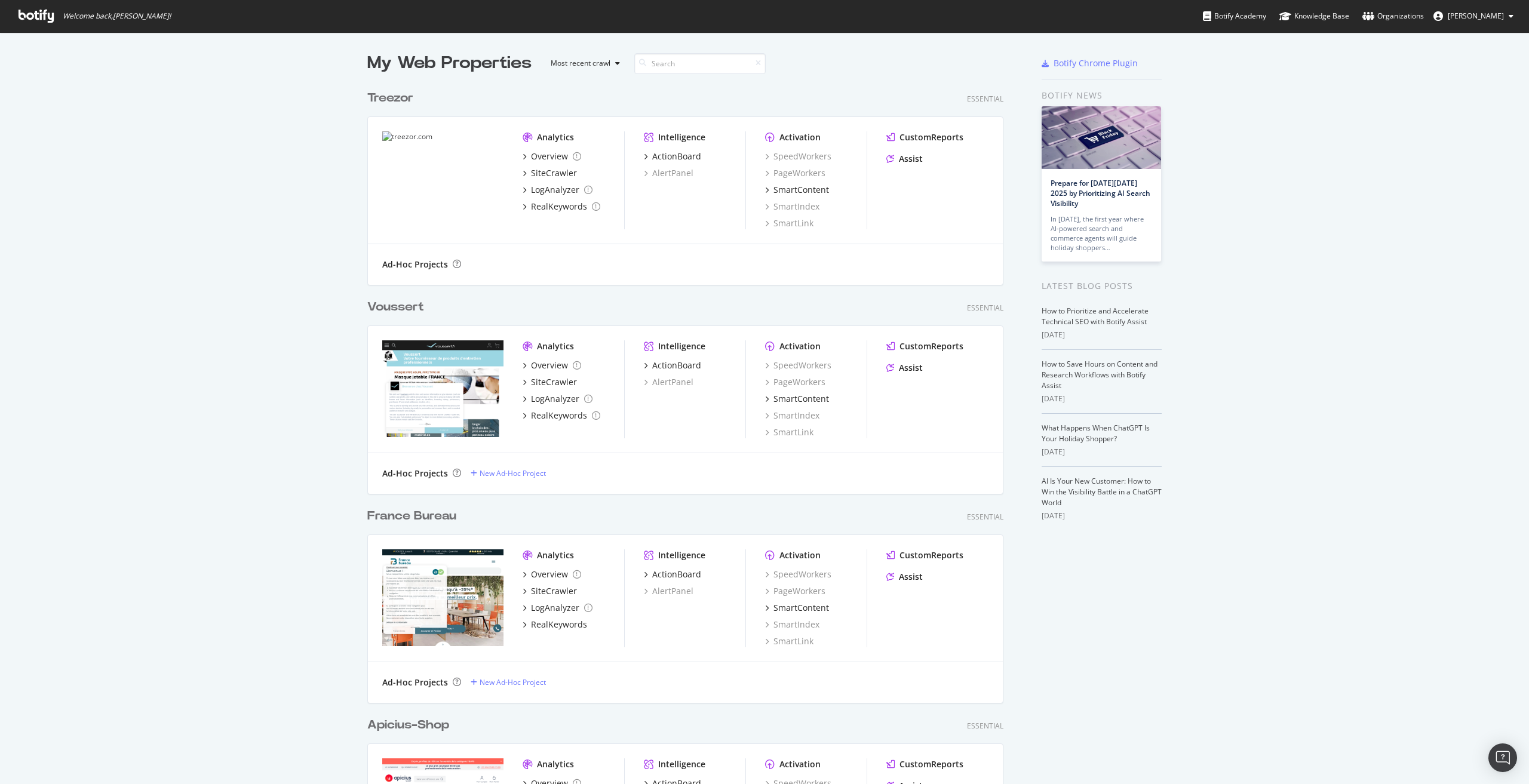
scroll to position [2916, 637]
click at [422, 407] on img "grid" at bounding box center [443, 389] width 121 height 96
click at [549, 383] on div "SiteCrawler" at bounding box center [554, 382] width 46 height 12
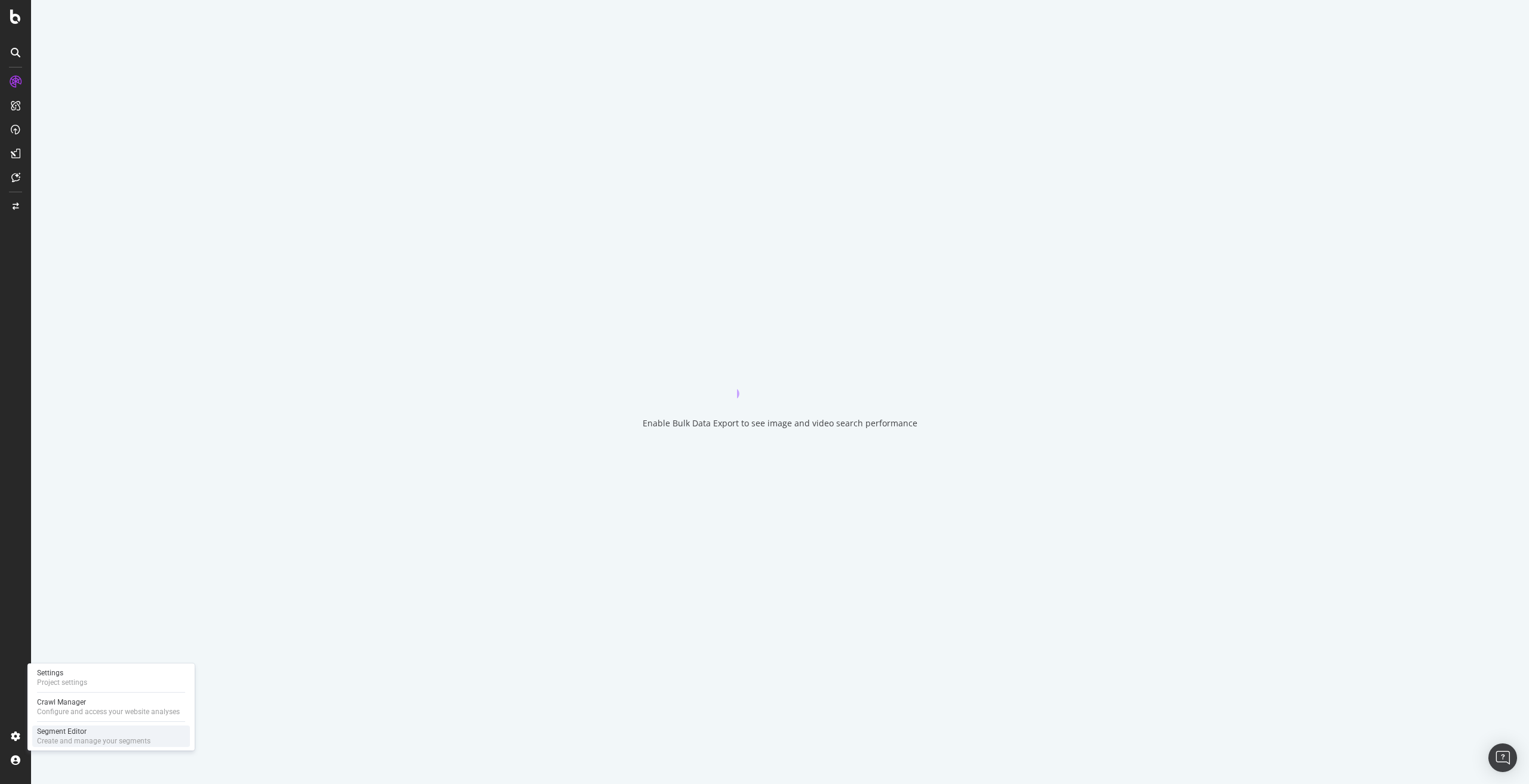
click at [112, 736] on div "Create and manage your segments" at bounding box center [93, 741] width 113 height 10
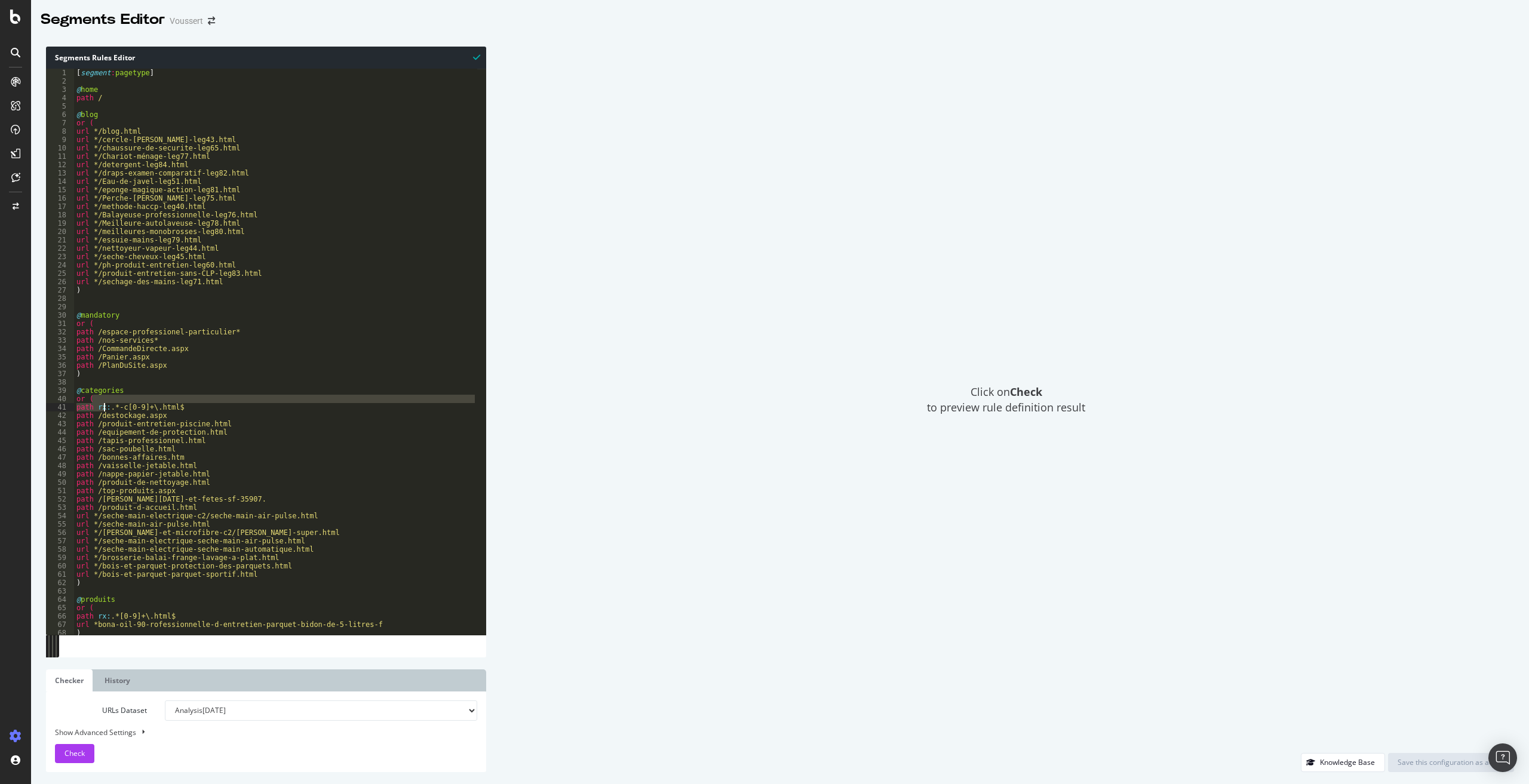
drag, startPoint x: 188, startPoint y: 402, endPoint x: 104, endPoint y: 404, distance: 84.0
click at [104, 404] on div "[ segment : pagetype ] @ home path / @ blog or ( url */blog.html url */cercle-d…" at bounding box center [276, 360] width 403 height 583
click at [186, 426] on div "[ segment : pagetype ] @ home path / @ blog or ( url */blog.html url */cercle-d…" at bounding box center [276, 360] width 403 height 583
drag, startPoint x: 186, startPoint y: 407, endPoint x: 71, endPoint y: 409, distance: 115.0
click at [71, 409] on div "path /produit-entretien-piscine.html 1 2 3 4 5 6 7 8 9 10 11 12 13 14 15 16 17 …" at bounding box center [266, 351] width 440 height 566
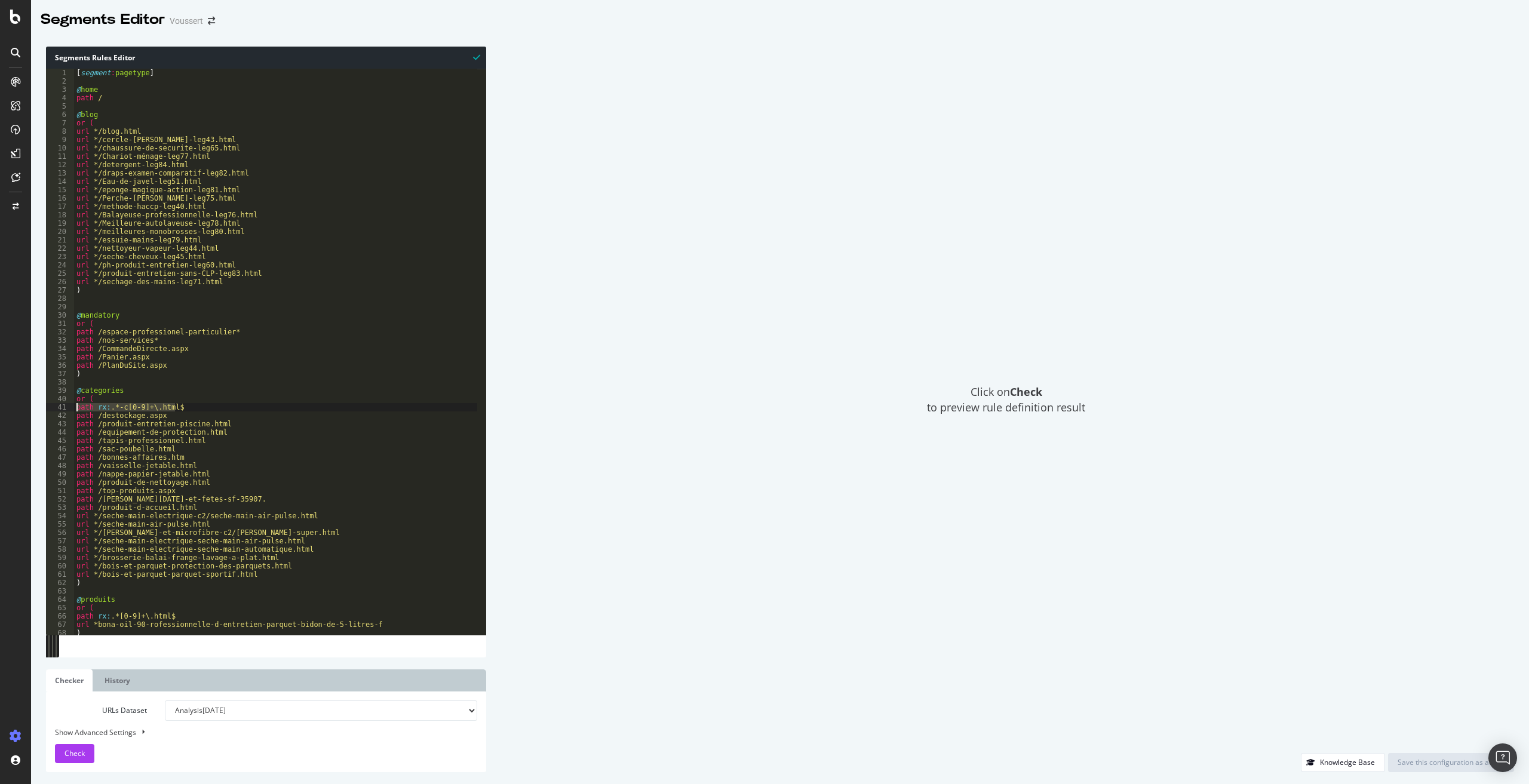
type textarea "path rx:.*-c[0-9]+\.html$"
